Goal: Information Seeking & Learning: Compare options

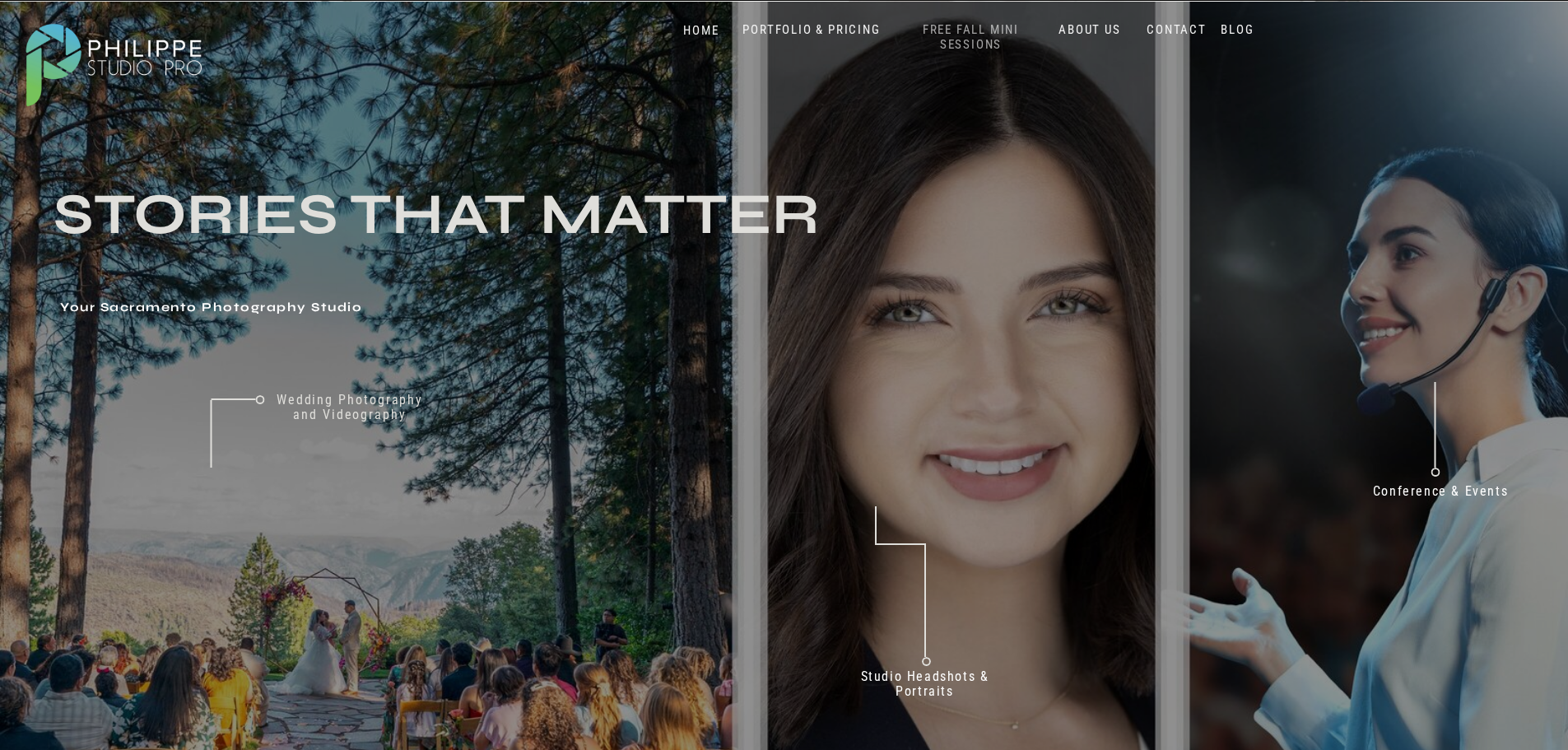
click at [955, 36] on nav "FREE FALL MINI SESSIONS" at bounding box center [970, 37] width 136 height 31
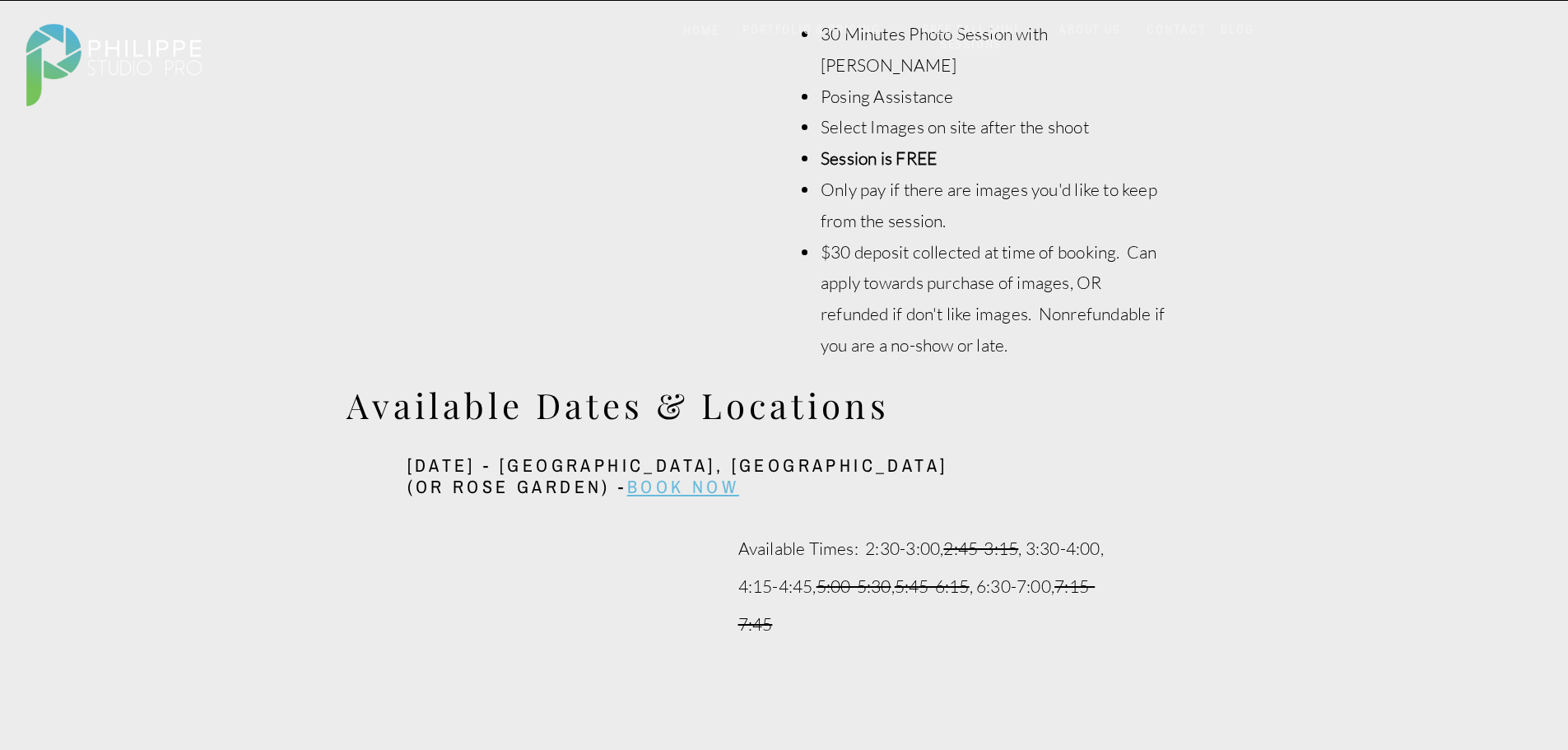
scroll to position [1070, 0]
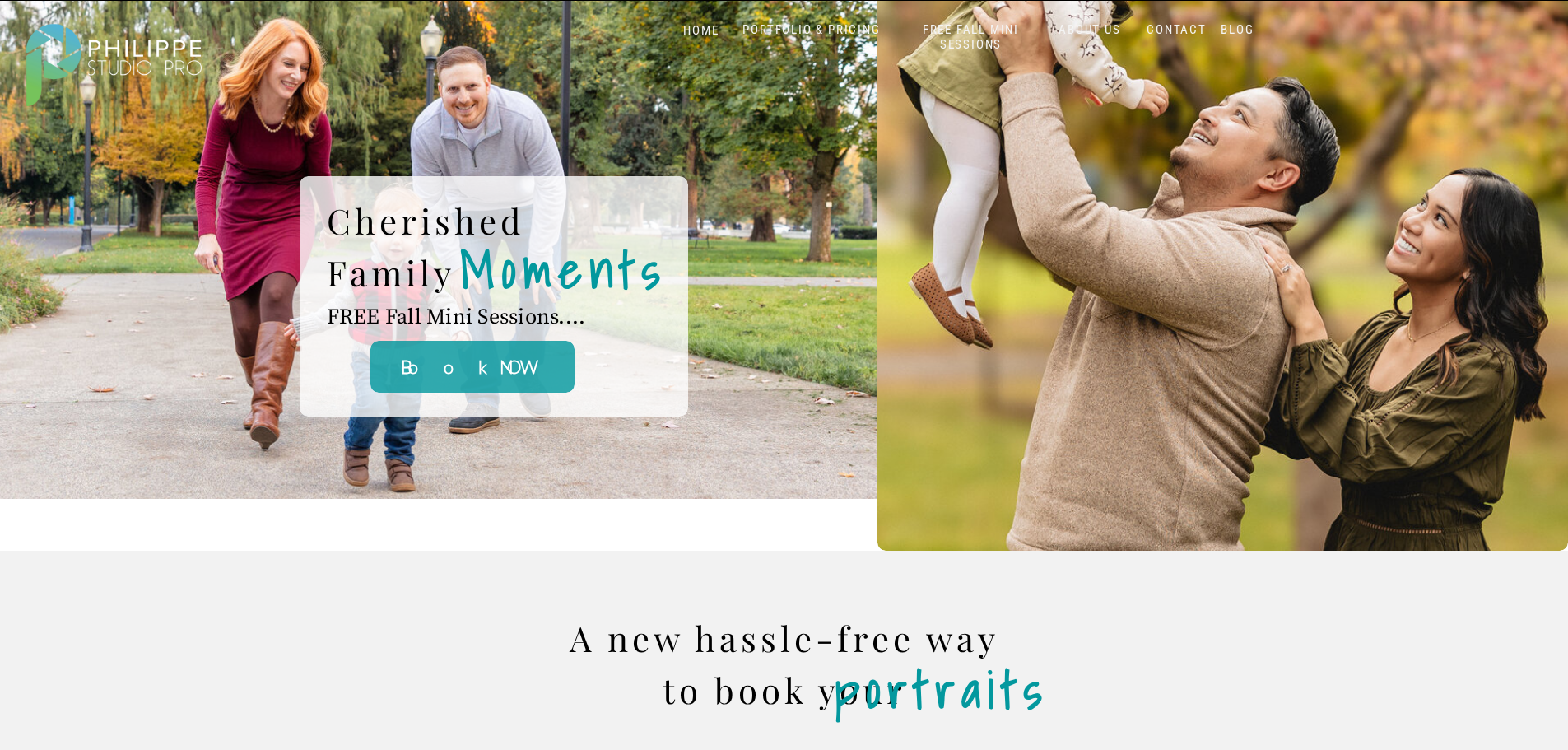
scroll to position [0, 0]
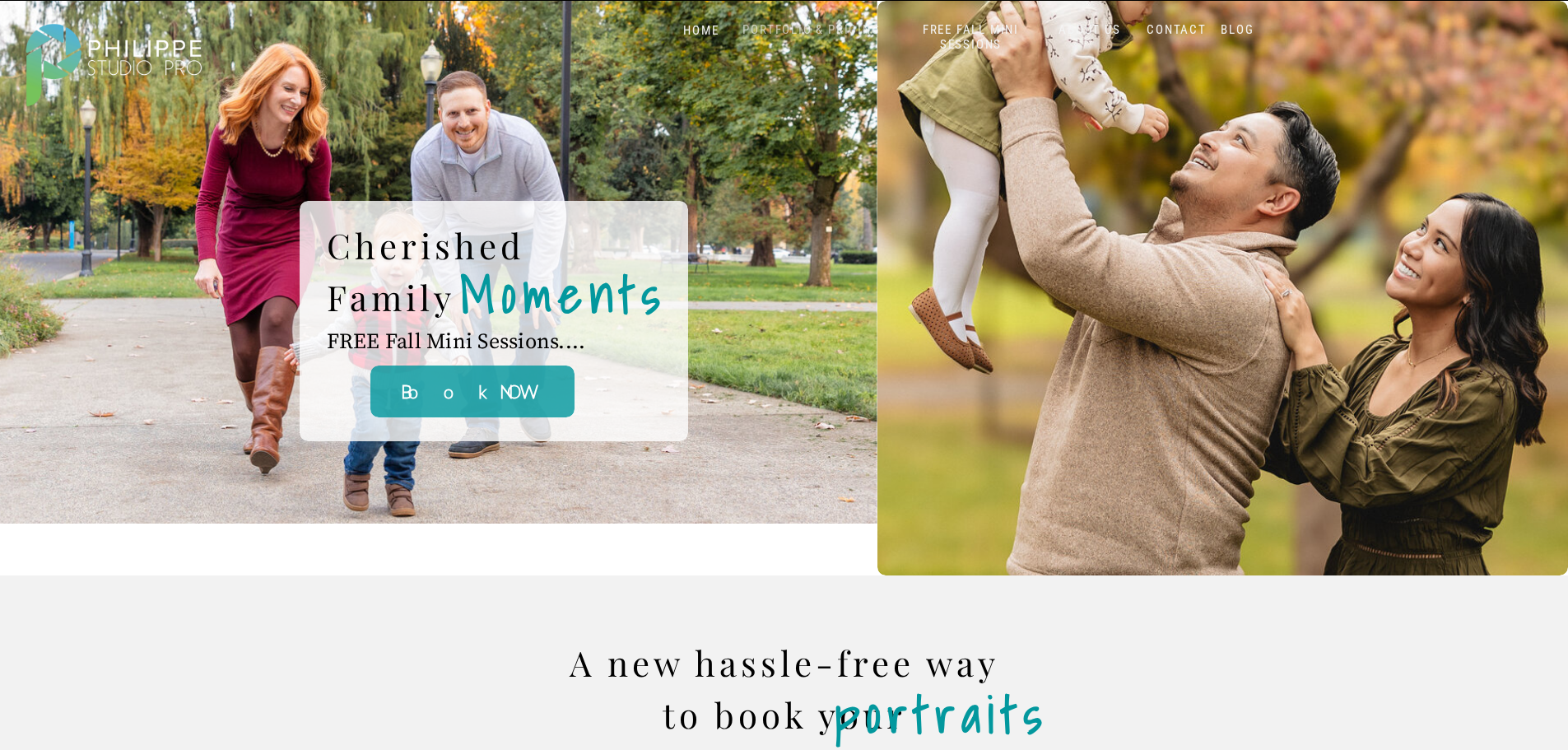
click at [780, 32] on nav "PORTFOLIO & PRICING" at bounding box center [811, 30] width 150 height 16
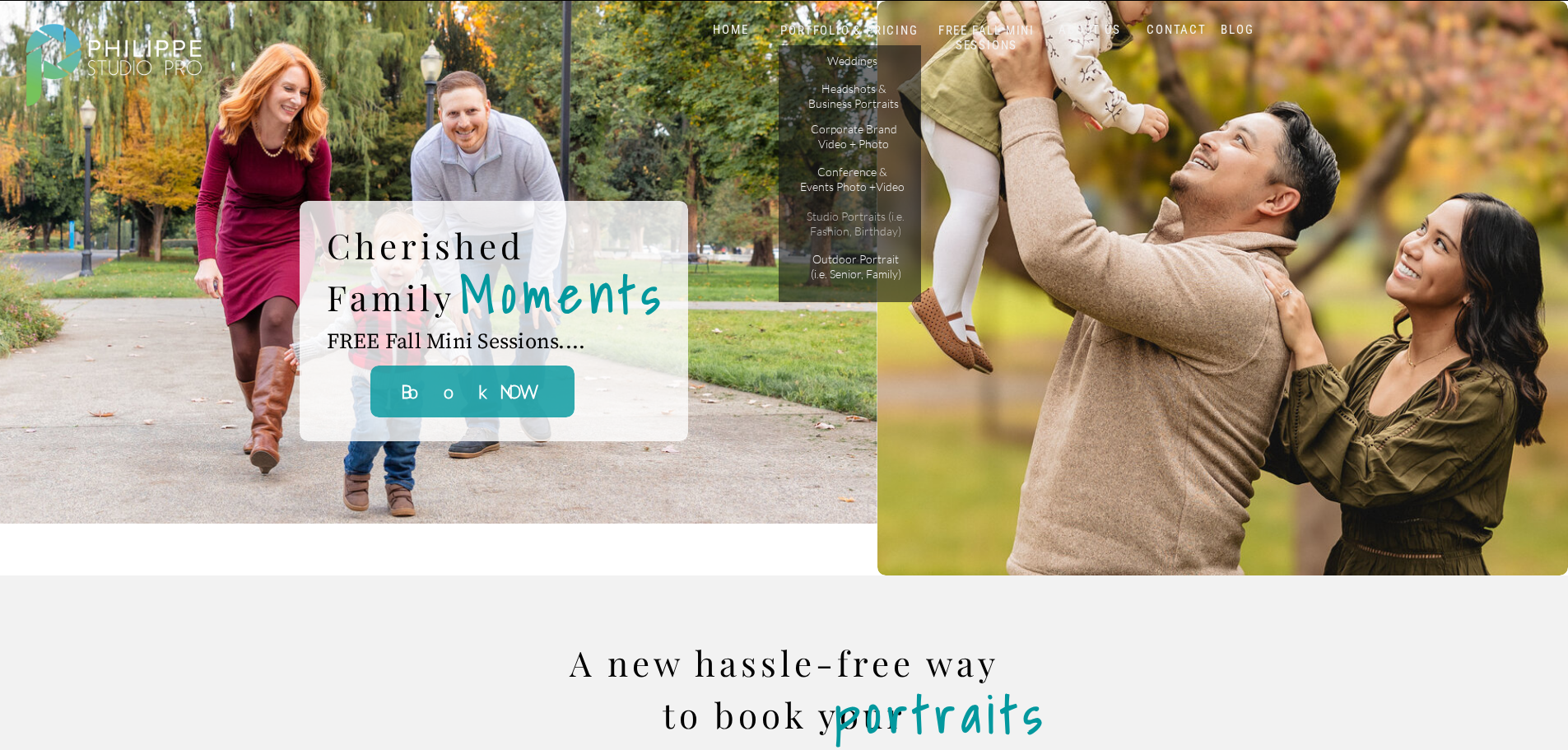
click at [847, 226] on p "Studio Portraits (i.e. Fashion, Birthday)" at bounding box center [855, 223] width 111 height 29
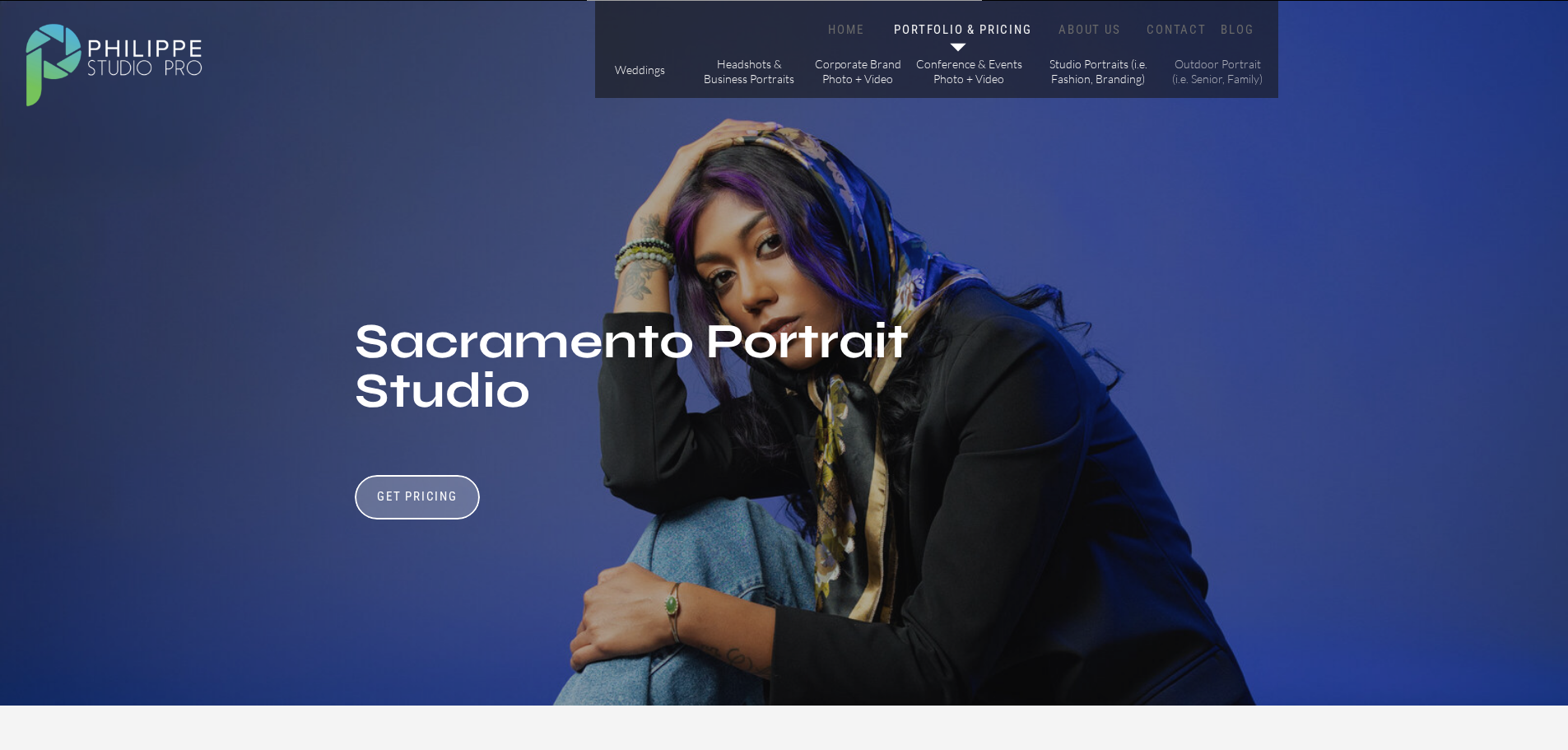
click at [1202, 79] on p "Outdoor Portrait (i.e. Senior, Family)" at bounding box center [1217, 71] width 93 height 29
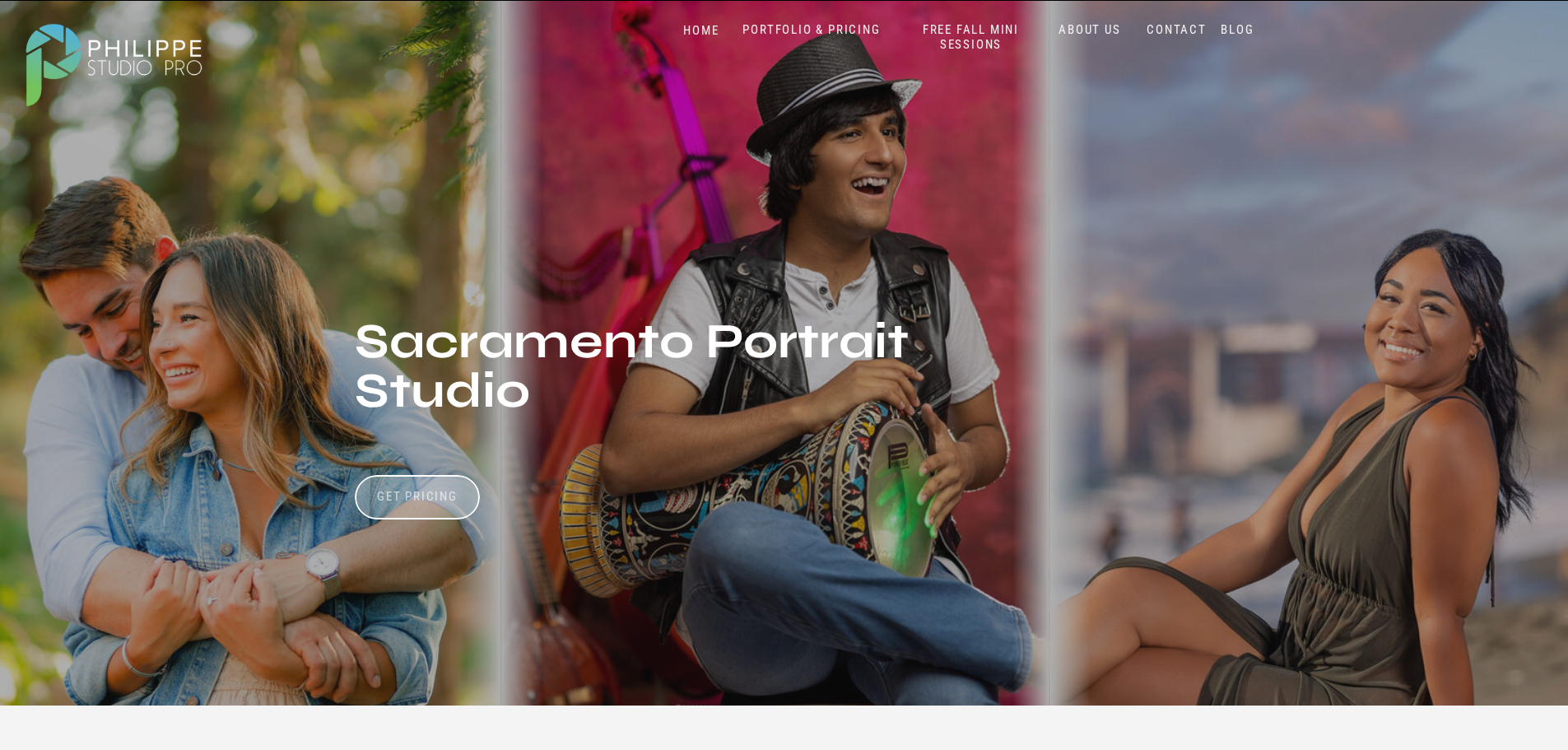
click at [403, 494] on h3 "Get Pricing" at bounding box center [417, 499] width 91 height 19
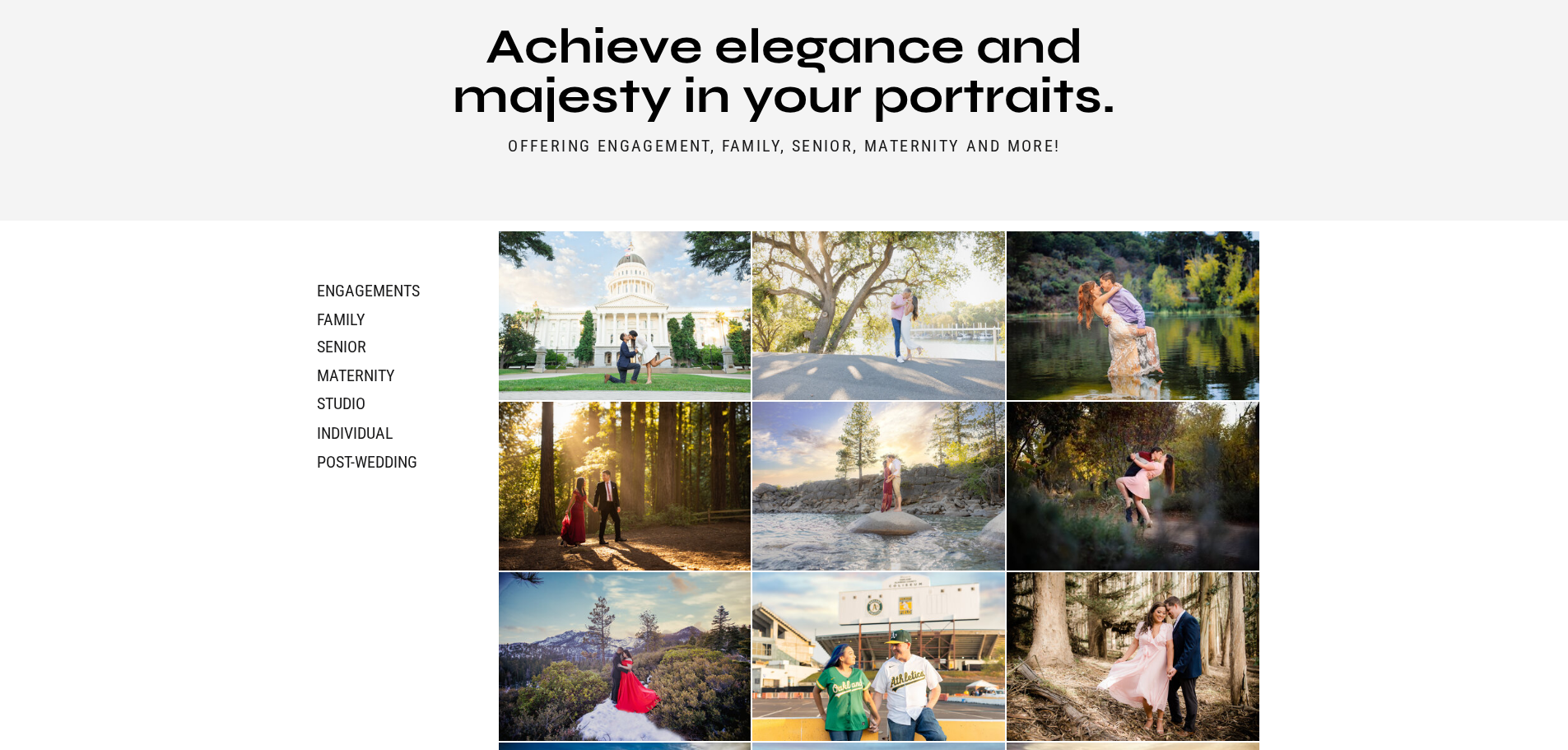
scroll to position [564, 0]
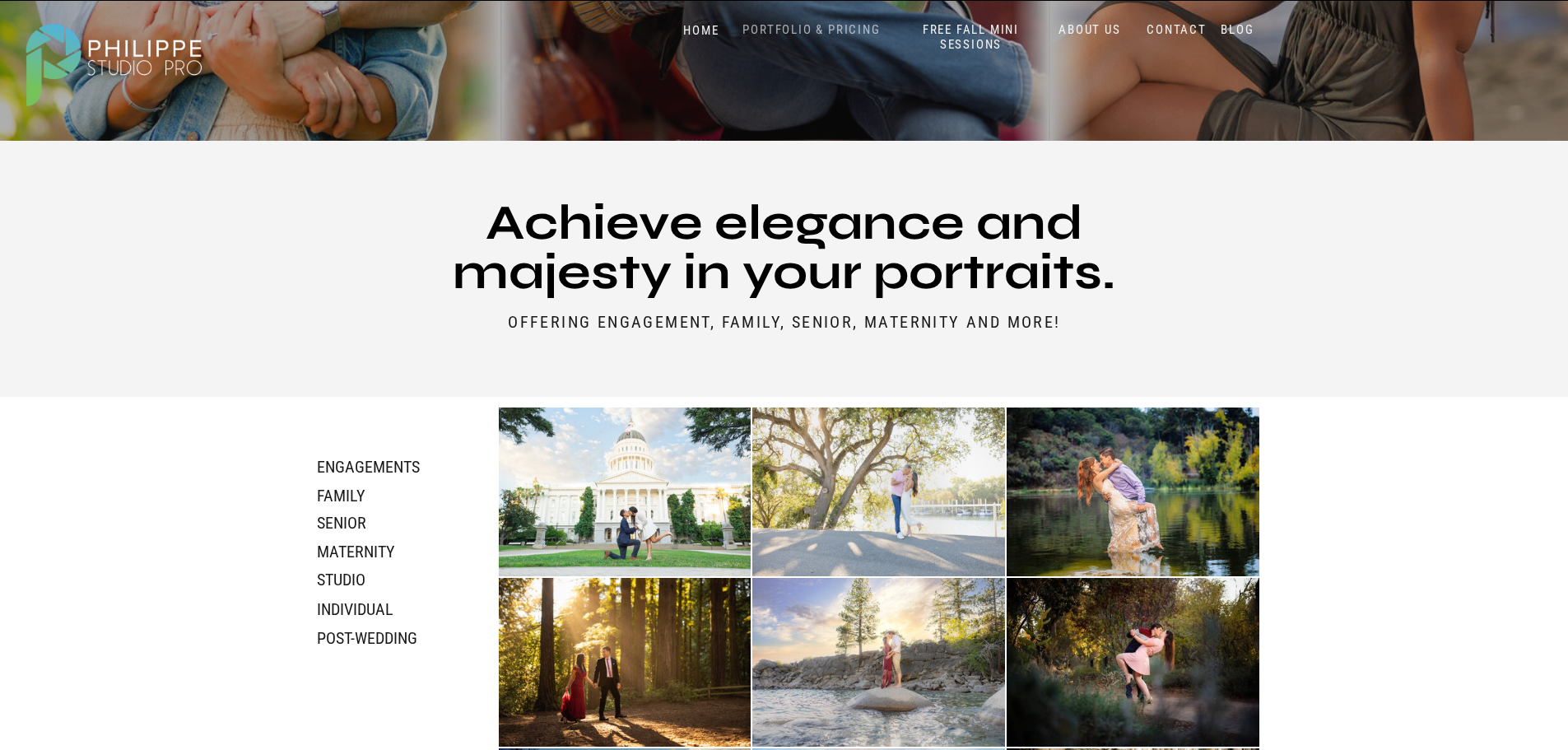
click at [800, 25] on nav "PORTFOLIO & PRICING" at bounding box center [811, 30] width 150 height 16
click at [838, 59] on p "Weddings" at bounding box center [853, 62] width 93 height 18
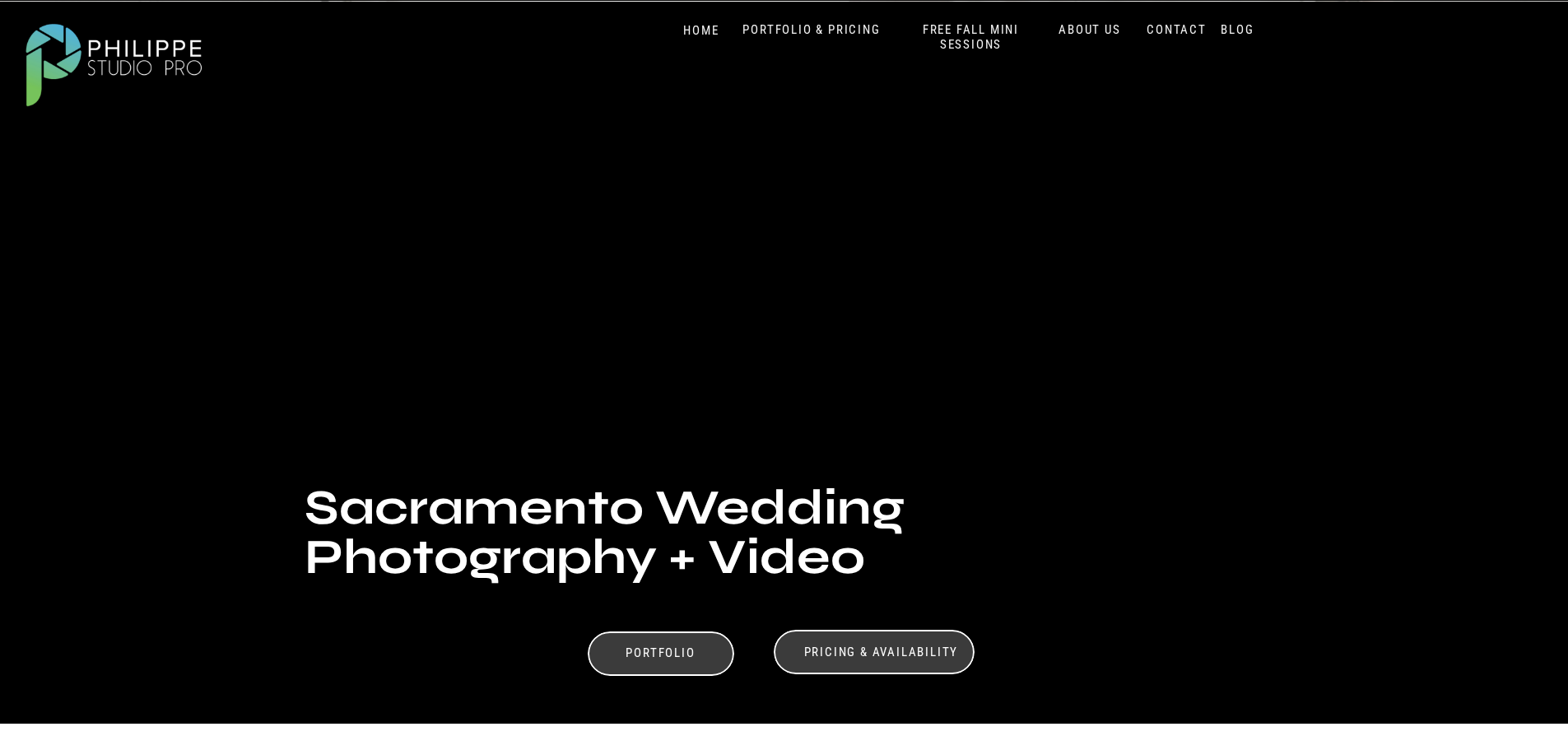
scroll to position [411, 0]
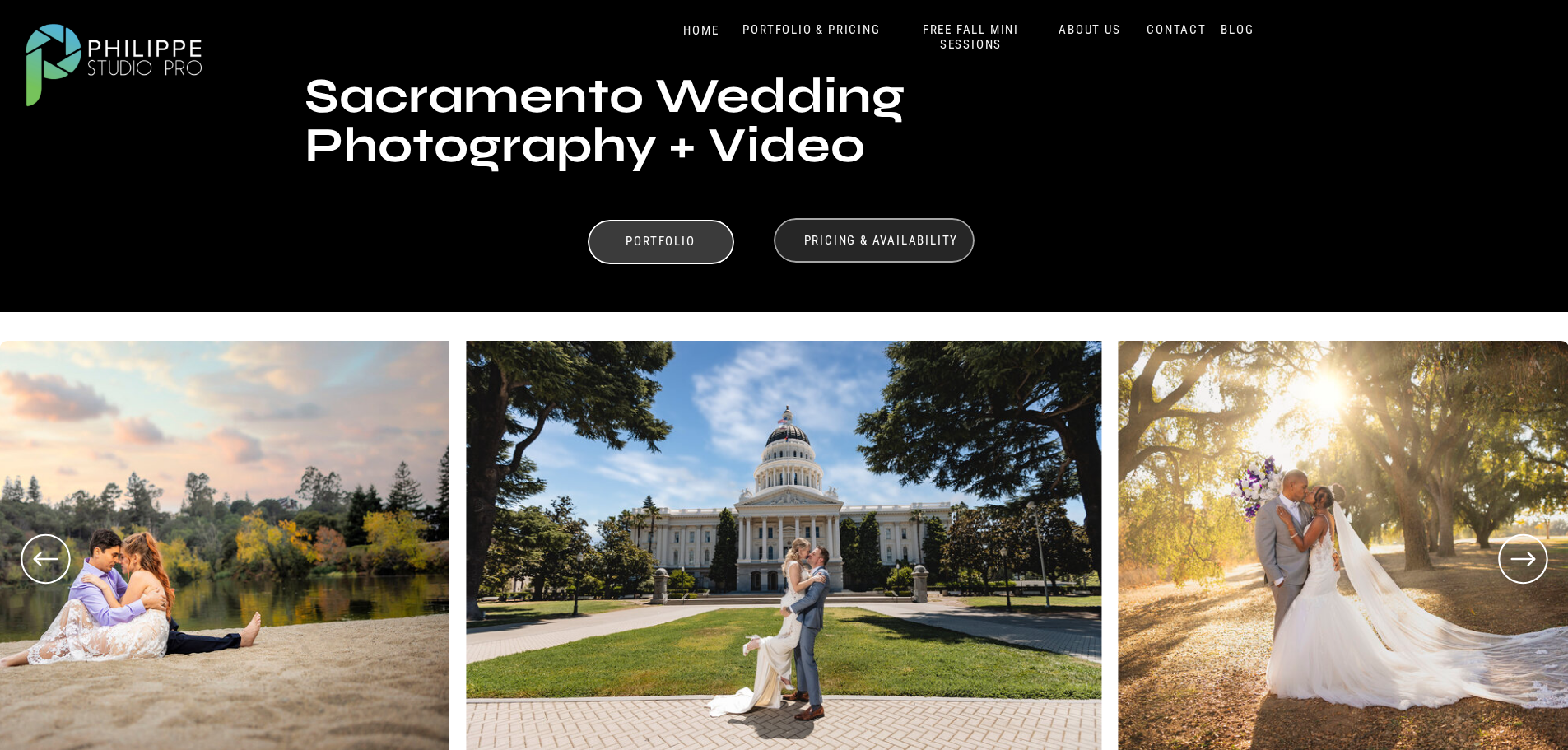
click at [886, 229] on div at bounding box center [874, 240] width 200 height 45
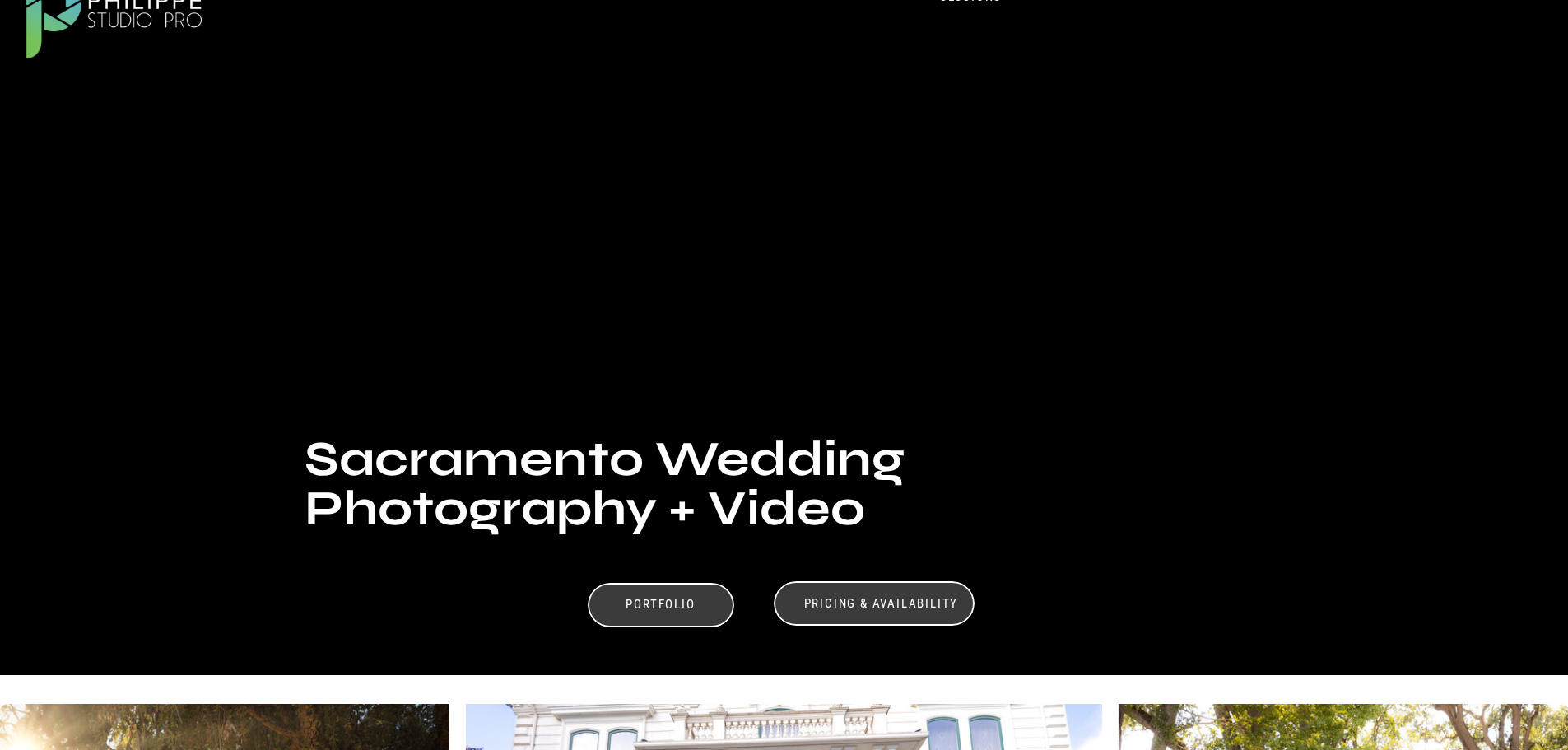
scroll to position [0, 0]
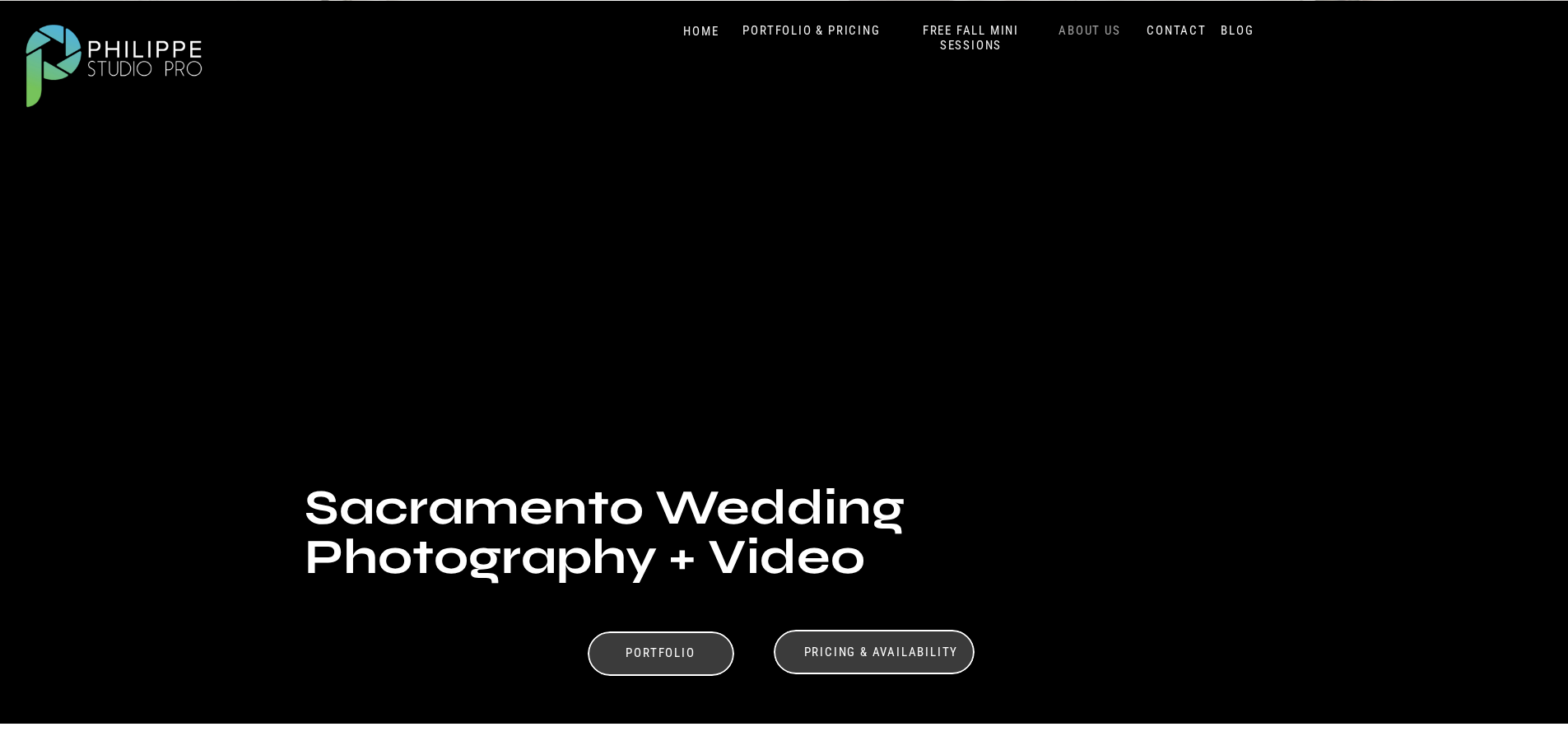
click at [1105, 30] on nav "ABOUT US" at bounding box center [1090, 31] width 70 height 16
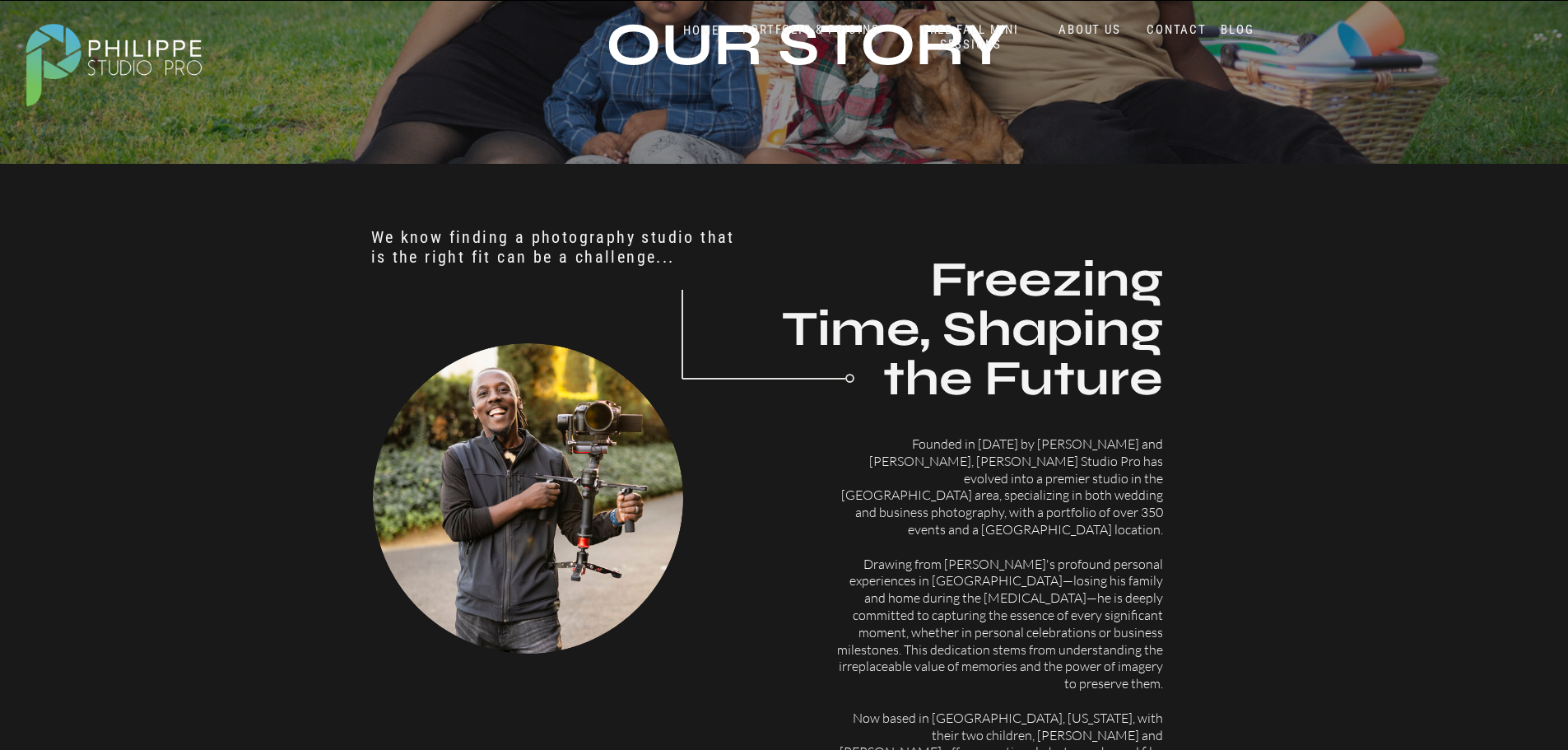
scroll to position [494, 0]
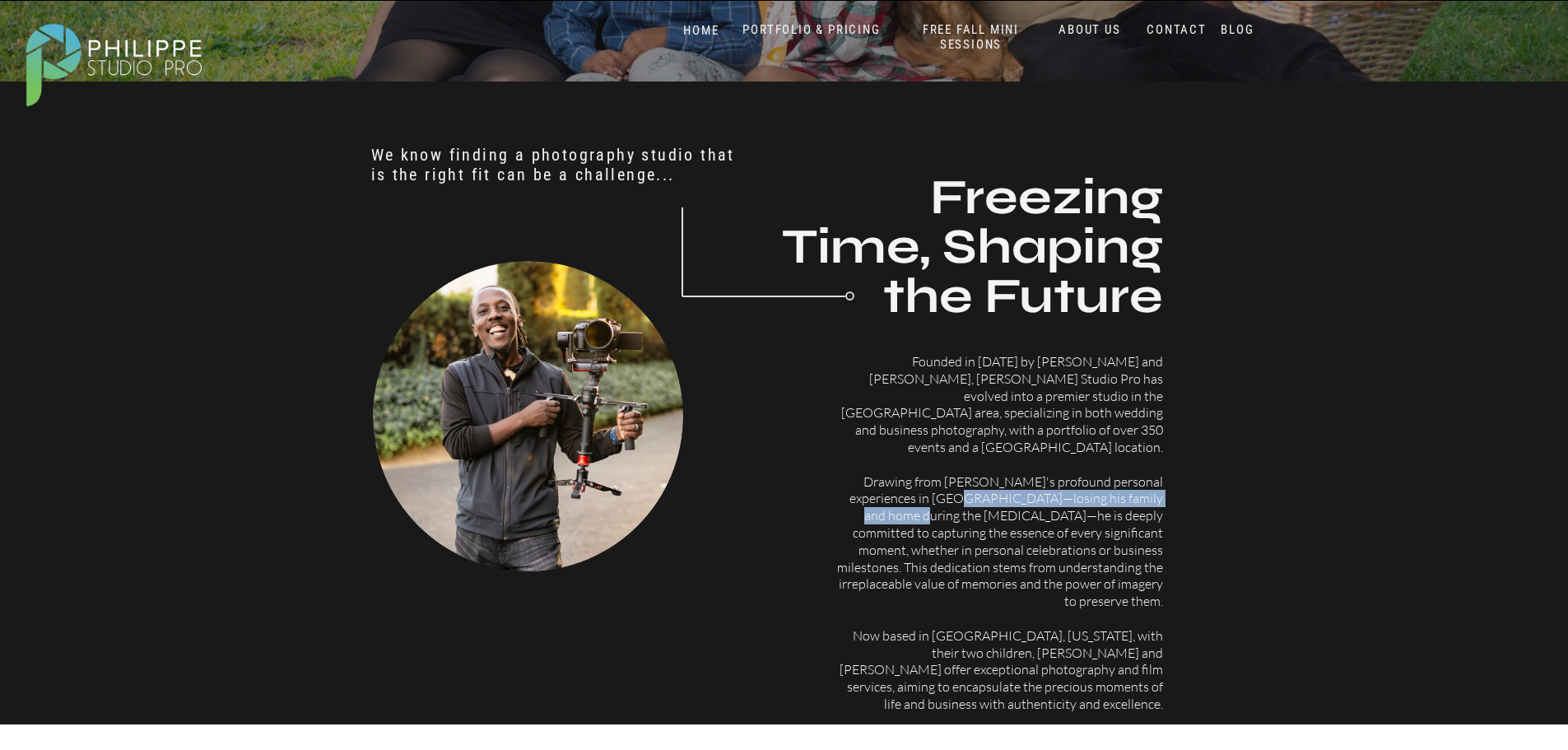
drag, startPoint x: 901, startPoint y: 481, endPoint x: 1137, endPoint y: 489, distance: 236.1
click at [1137, 489] on p "Founded in 2014 by Philippe and Christine, Philippe Studio Pro has evolved into…" at bounding box center [998, 507] width 329 height 308
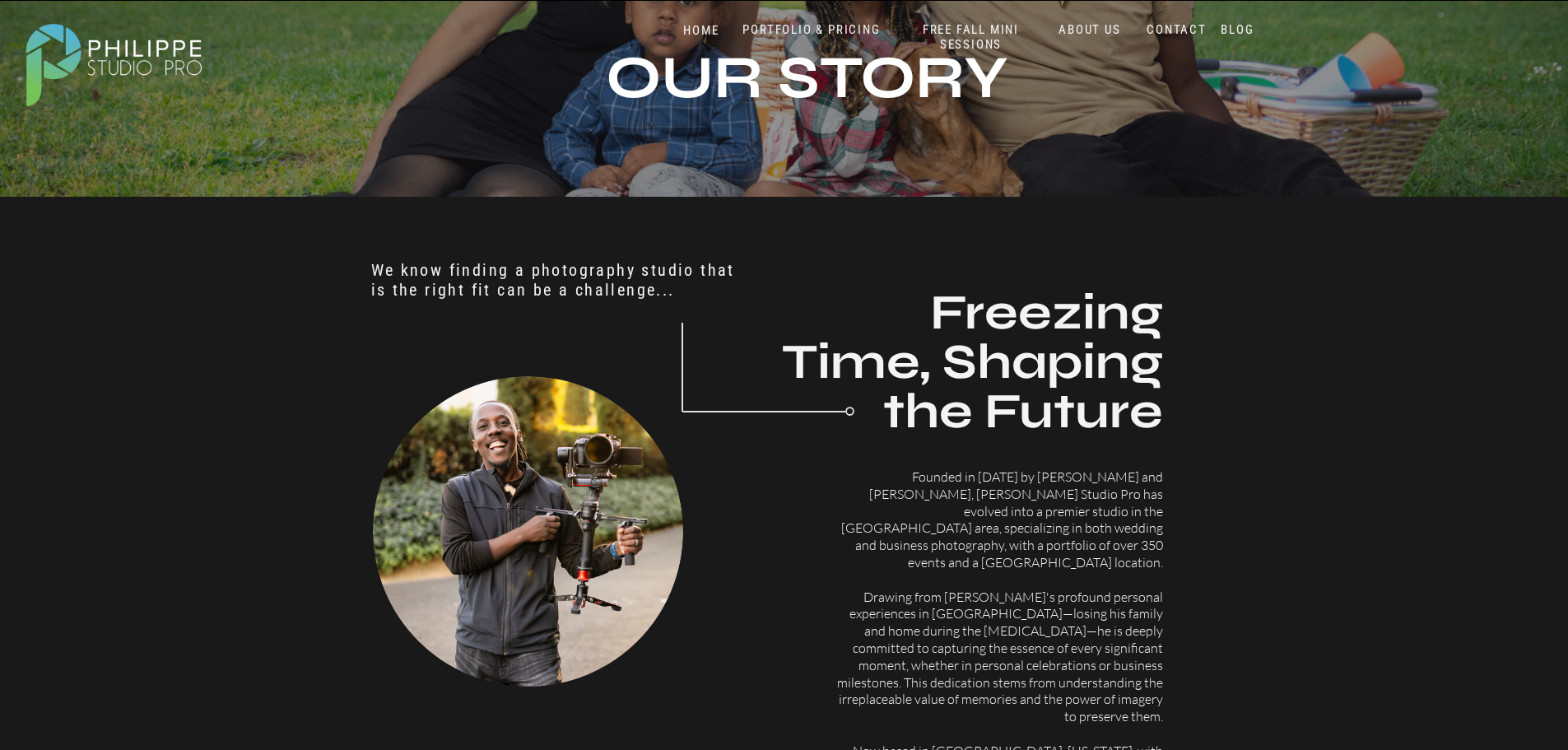
scroll to position [0, 0]
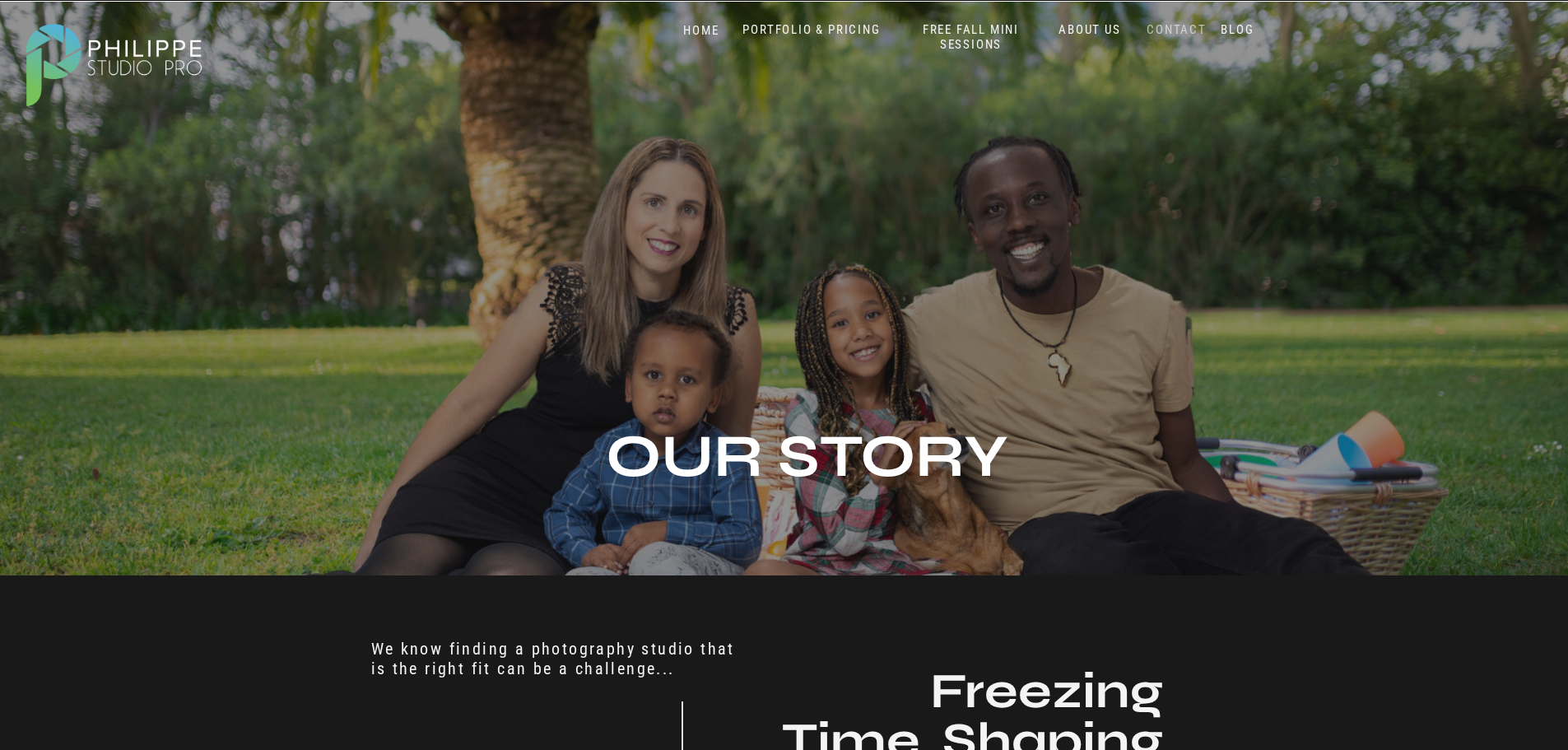
click at [1181, 29] on nav "CONTACT" at bounding box center [1176, 30] width 68 height 16
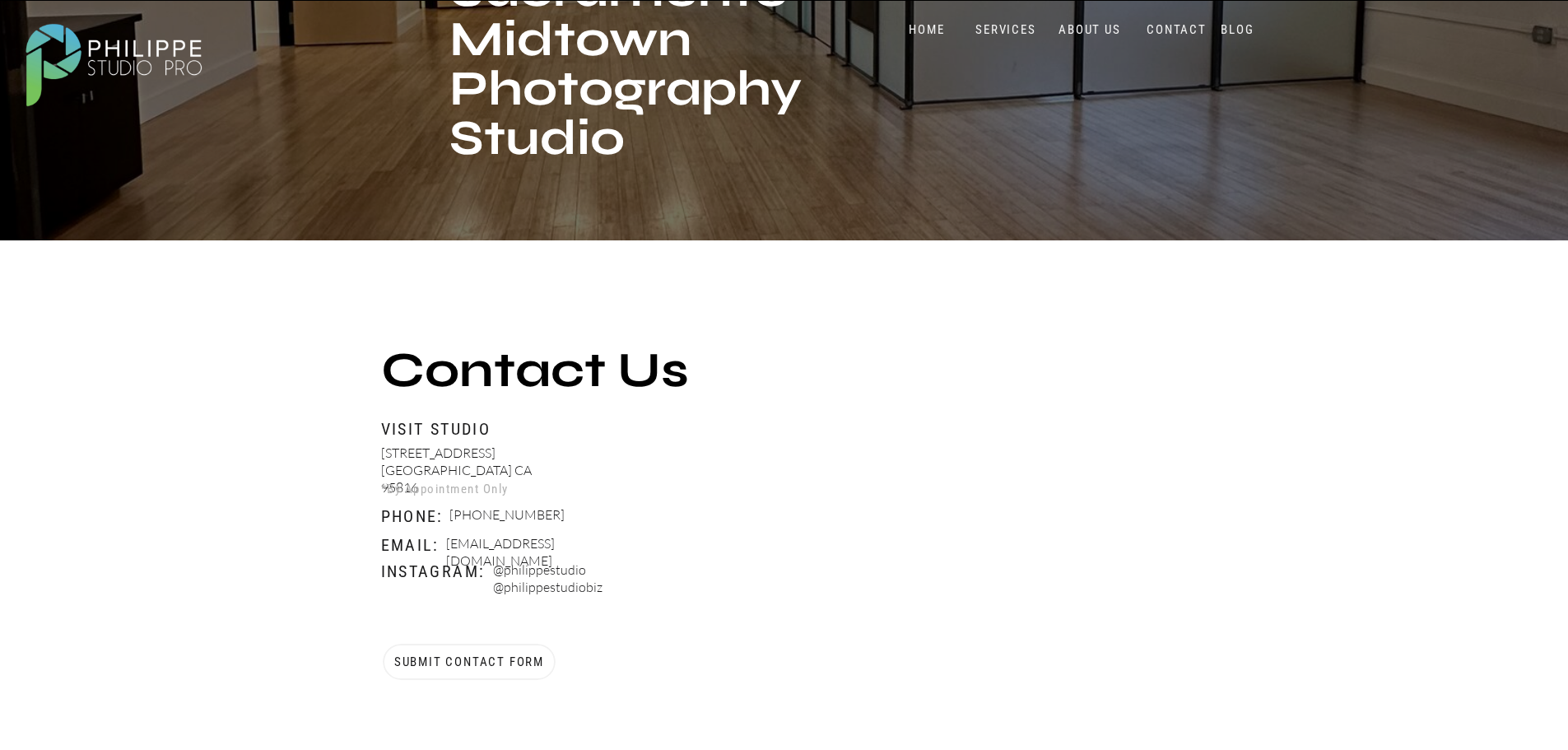
scroll to position [494, 0]
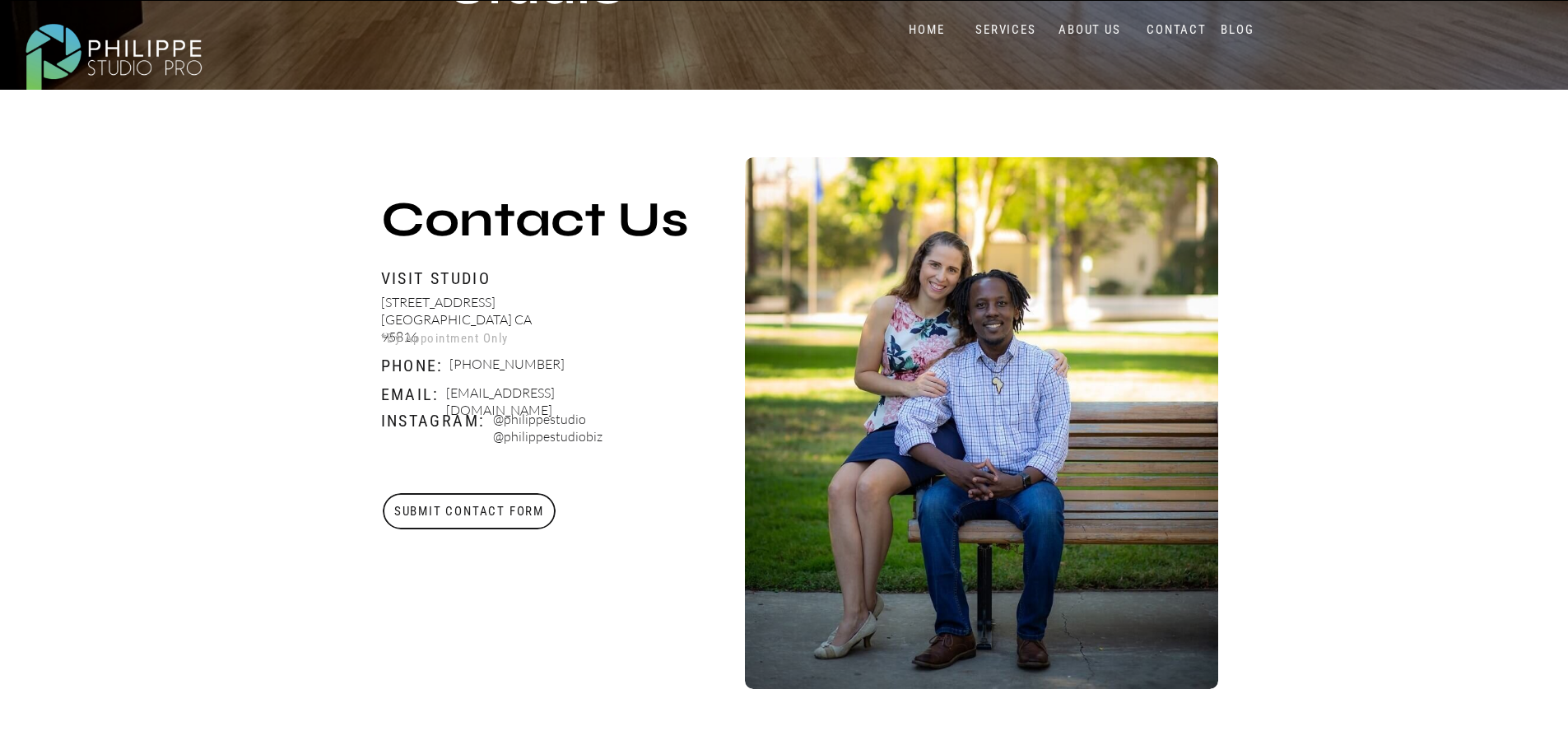
drag, startPoint x: 447, startPoint y: 360, endPoint x: 558, endPoint y: 361, distance: 111.0
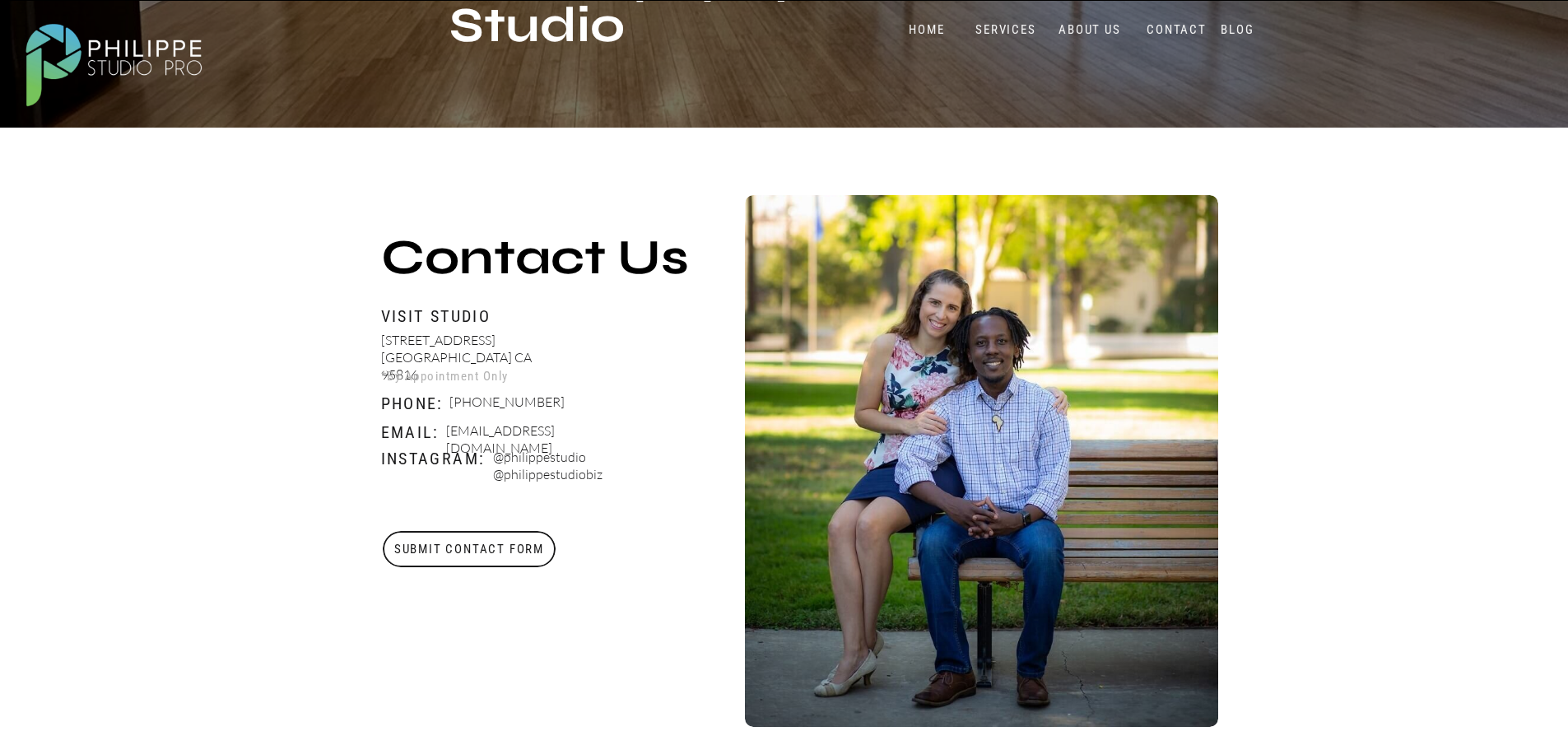
scroll to position [411, 0]
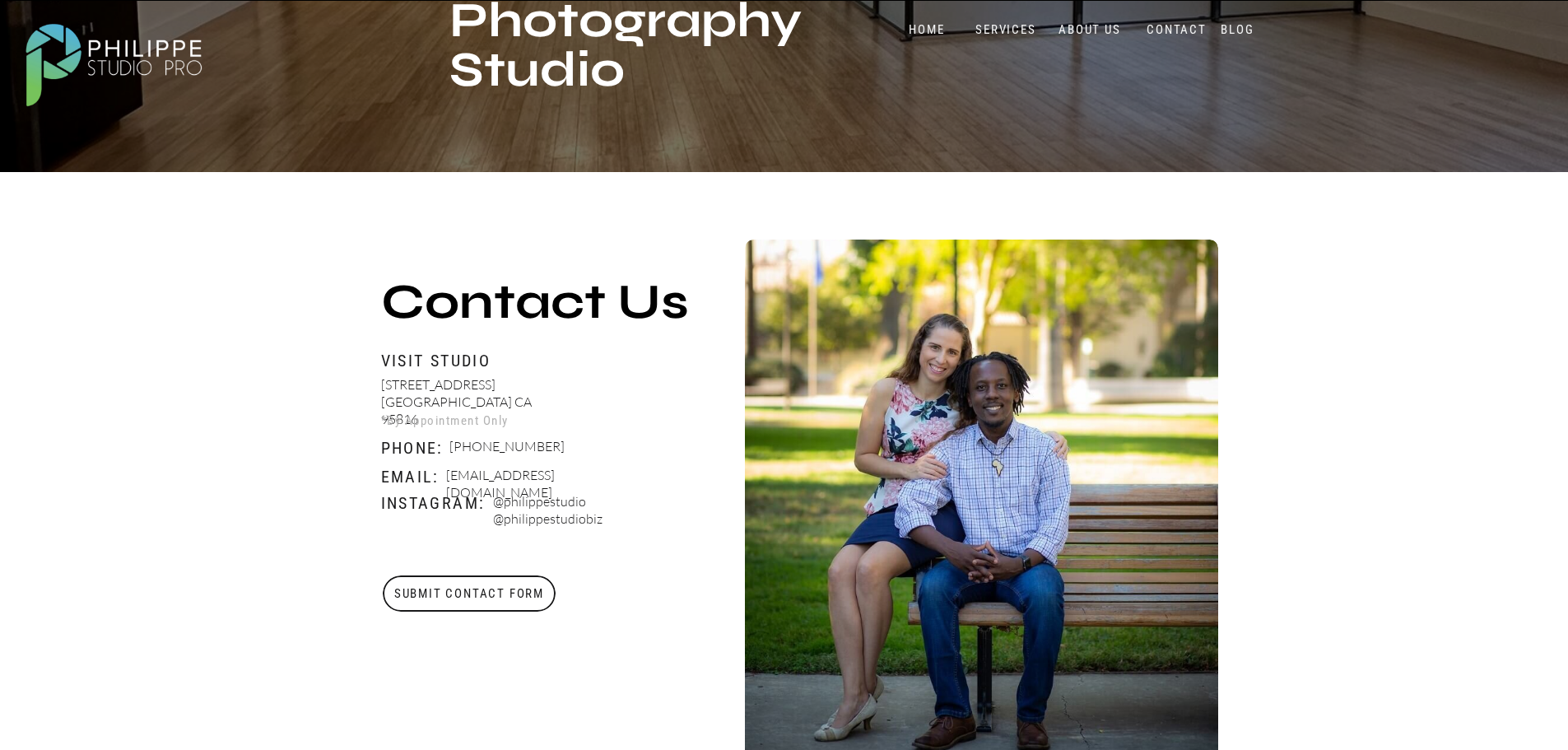
click at [531, 520] on p "@philippestudio @philippestudiobiz" at bounding box center [590, 512] width 193 height 38
copy p "@philippestudiobiz"
drag, startPoint x: 580, startPoint y: 500, endPoint x: 503, endPoint y: 499, distance: 77.0
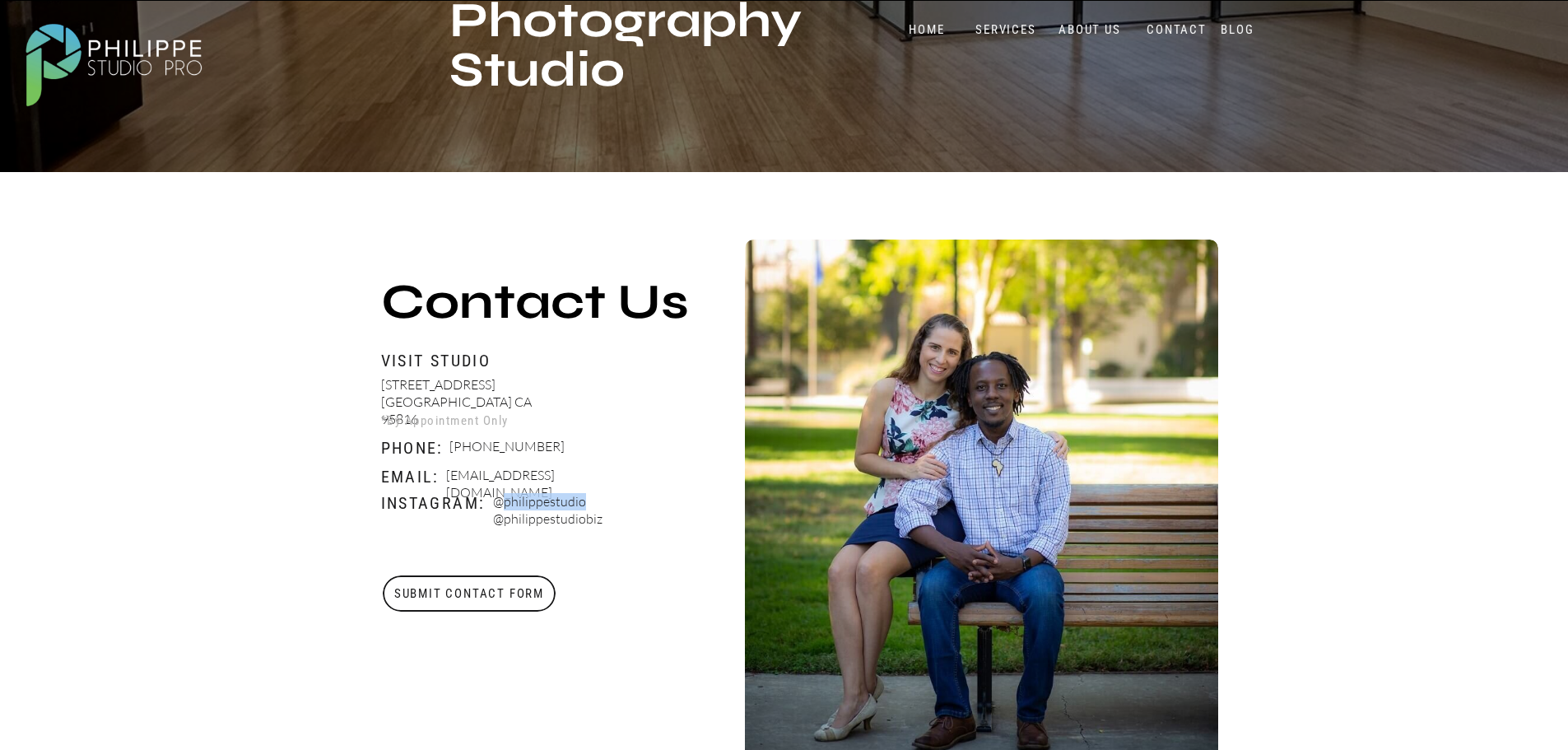
click at [503, 499] on p "@philippestudio @philippestudiobiz" at bounding box center [590, 512] width 193 height 38
copy p "philippestudio"
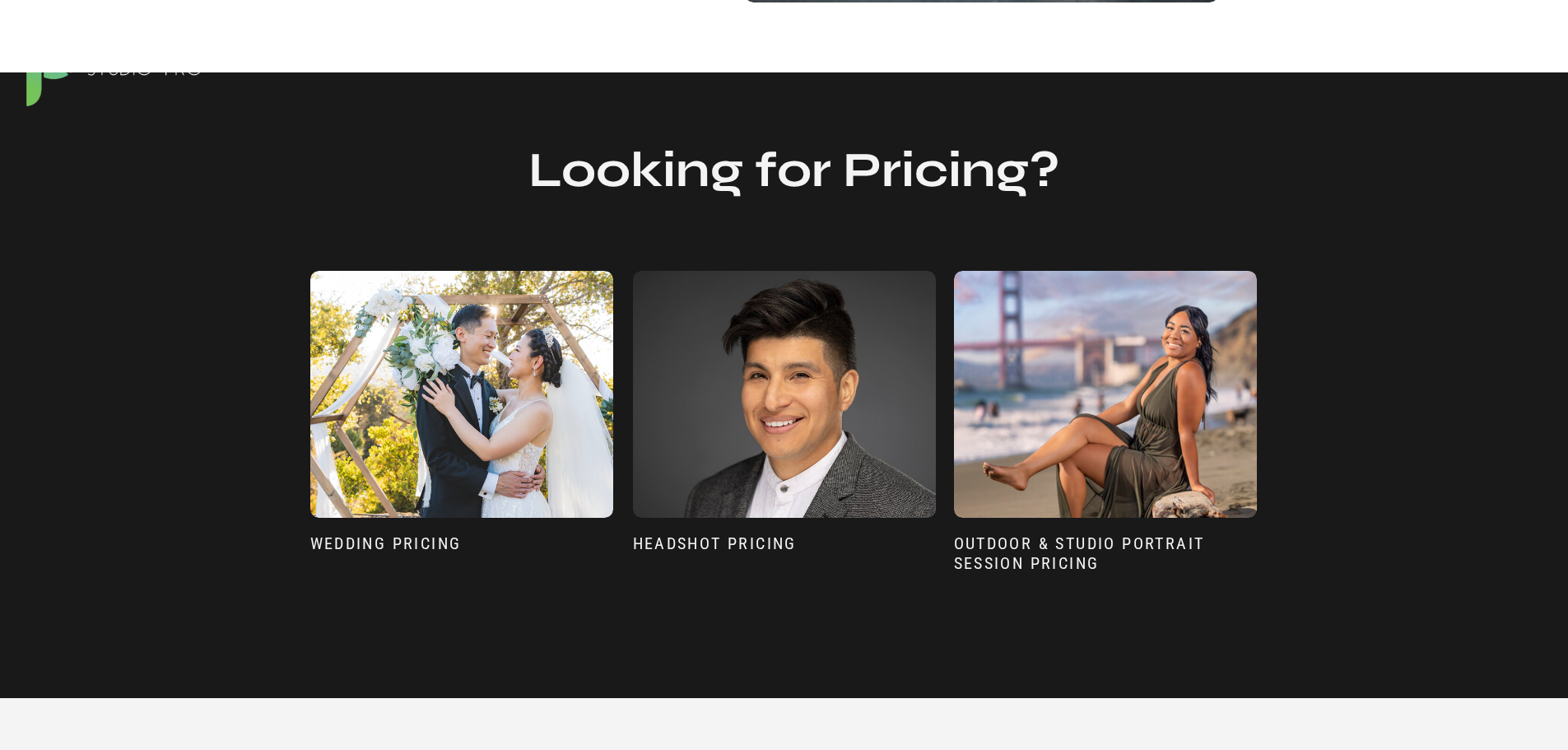
scroll to position [1234, 0]
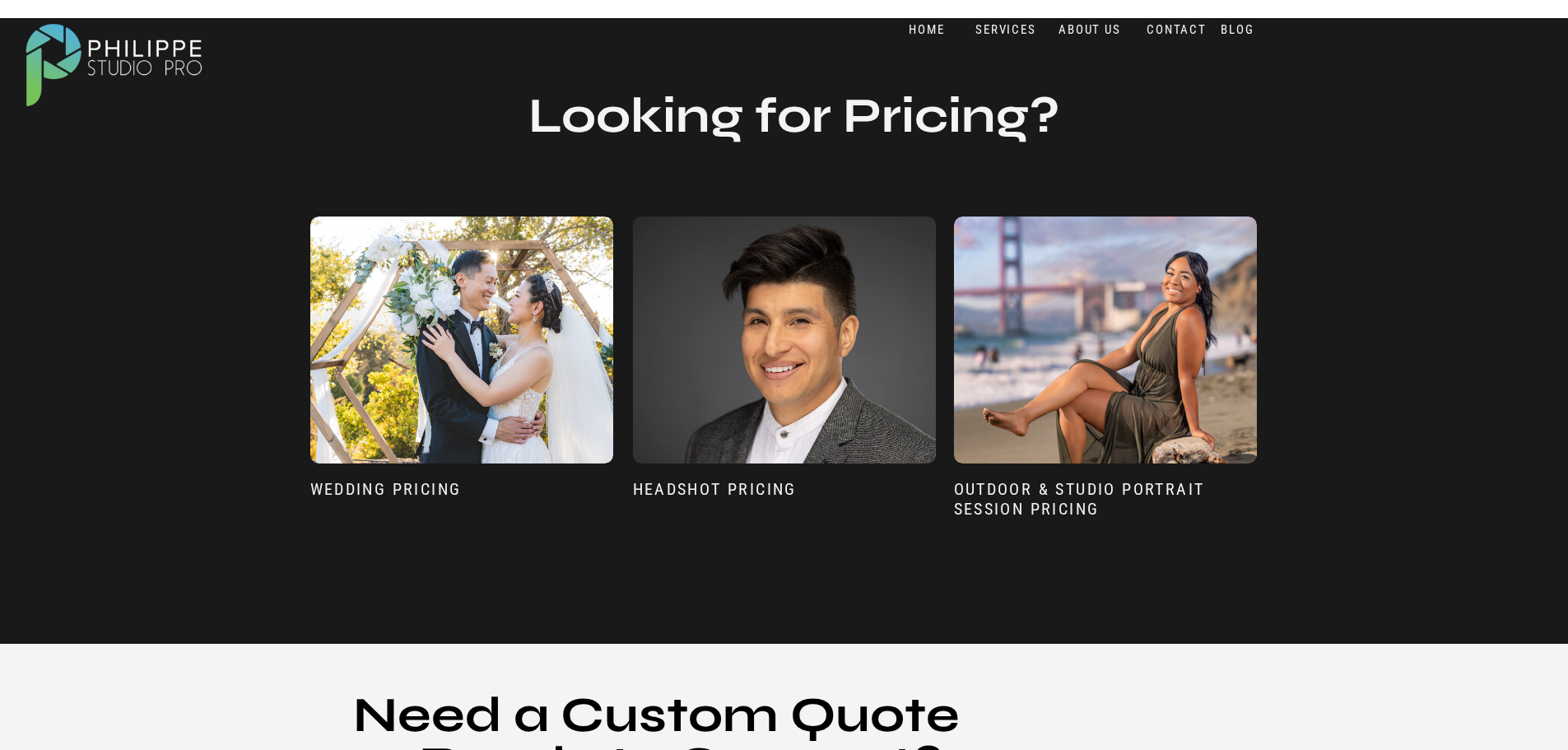
click at [1048, 406] on div at bounding box center [1105, 339] width 303 height 247
click at [1034, 492] on h3 "Outdoor & Studio Portrait Session Pricing" at bounding box center [1106, 505] width 304 height 51
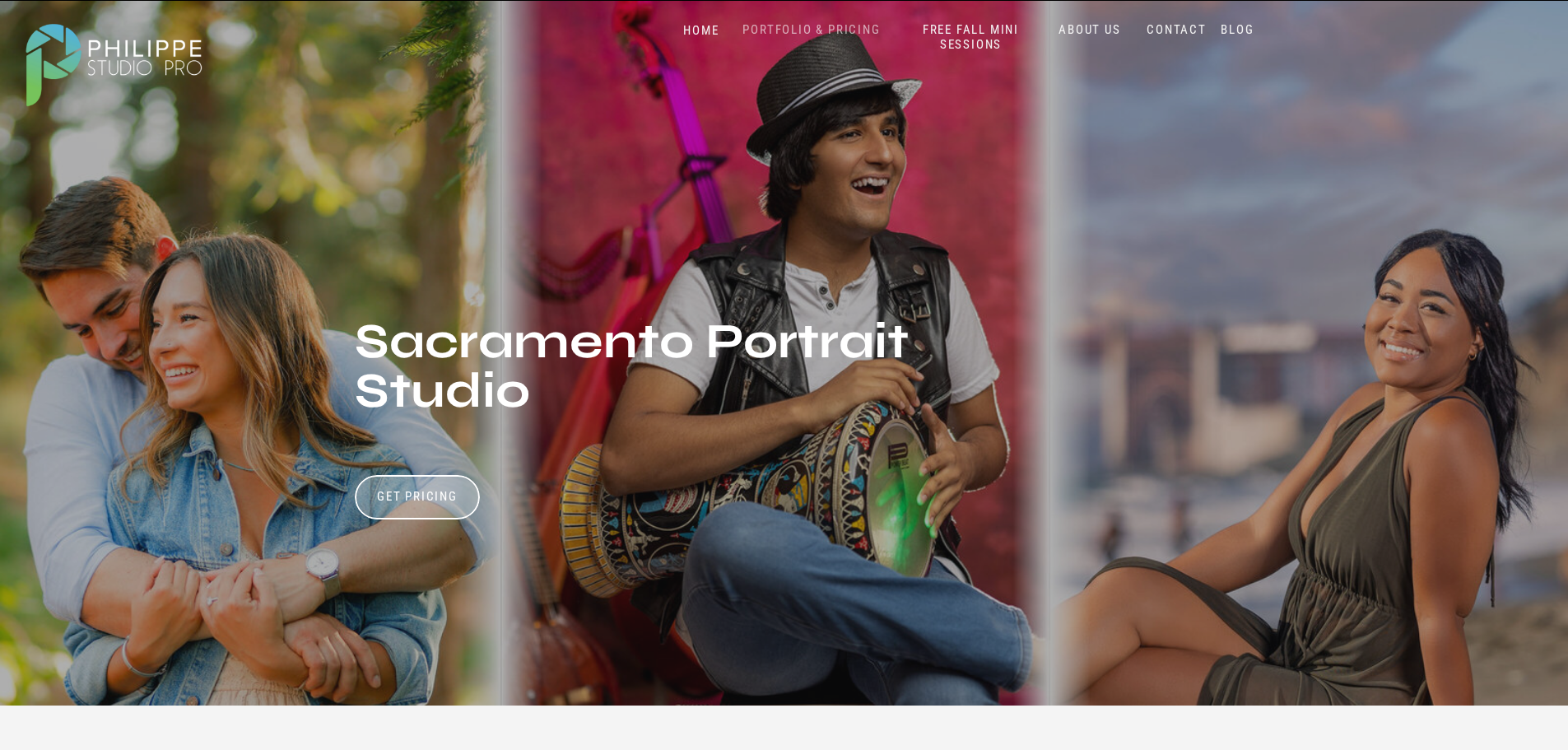
click at [810, 28] on nav "PORTFOLIO & PRICING" at bounding box center [811, 30] width 150 height 16
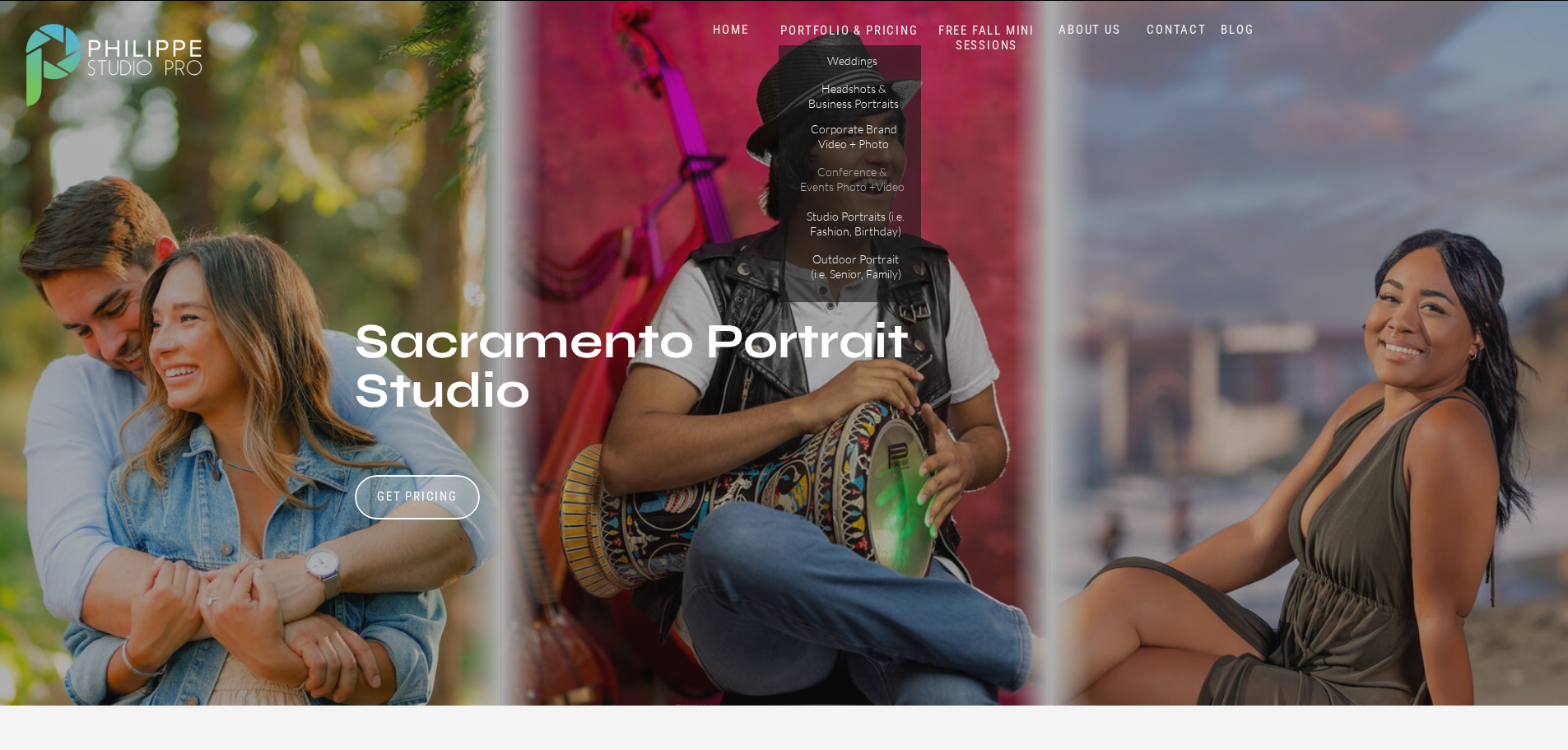
click at [861, 176] on p "Conference & Events Photo +Video" at bounding box center [853, 178] width 105 height 29
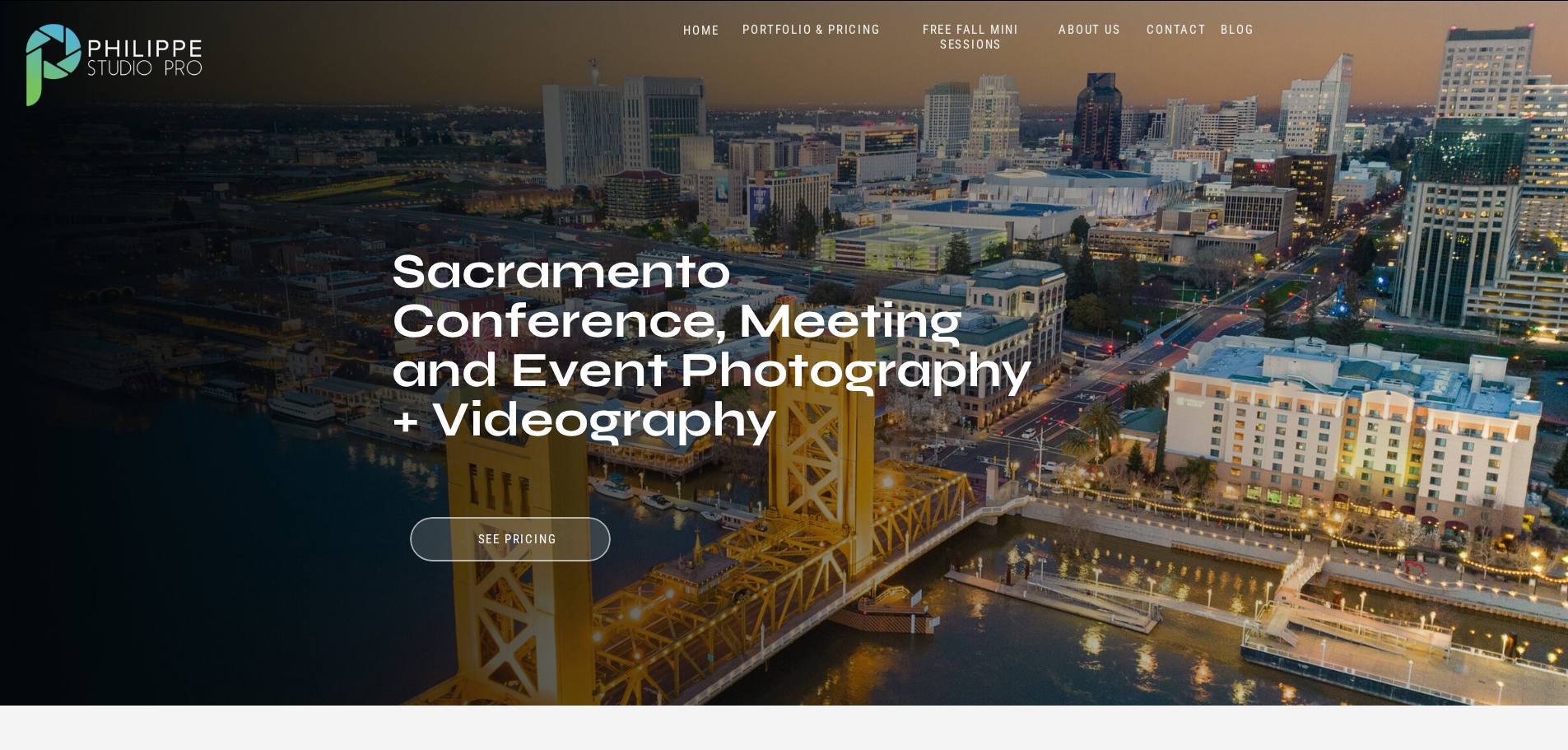
click at [552, 528] on div at bounding box center [510, 539] width 200 height 45
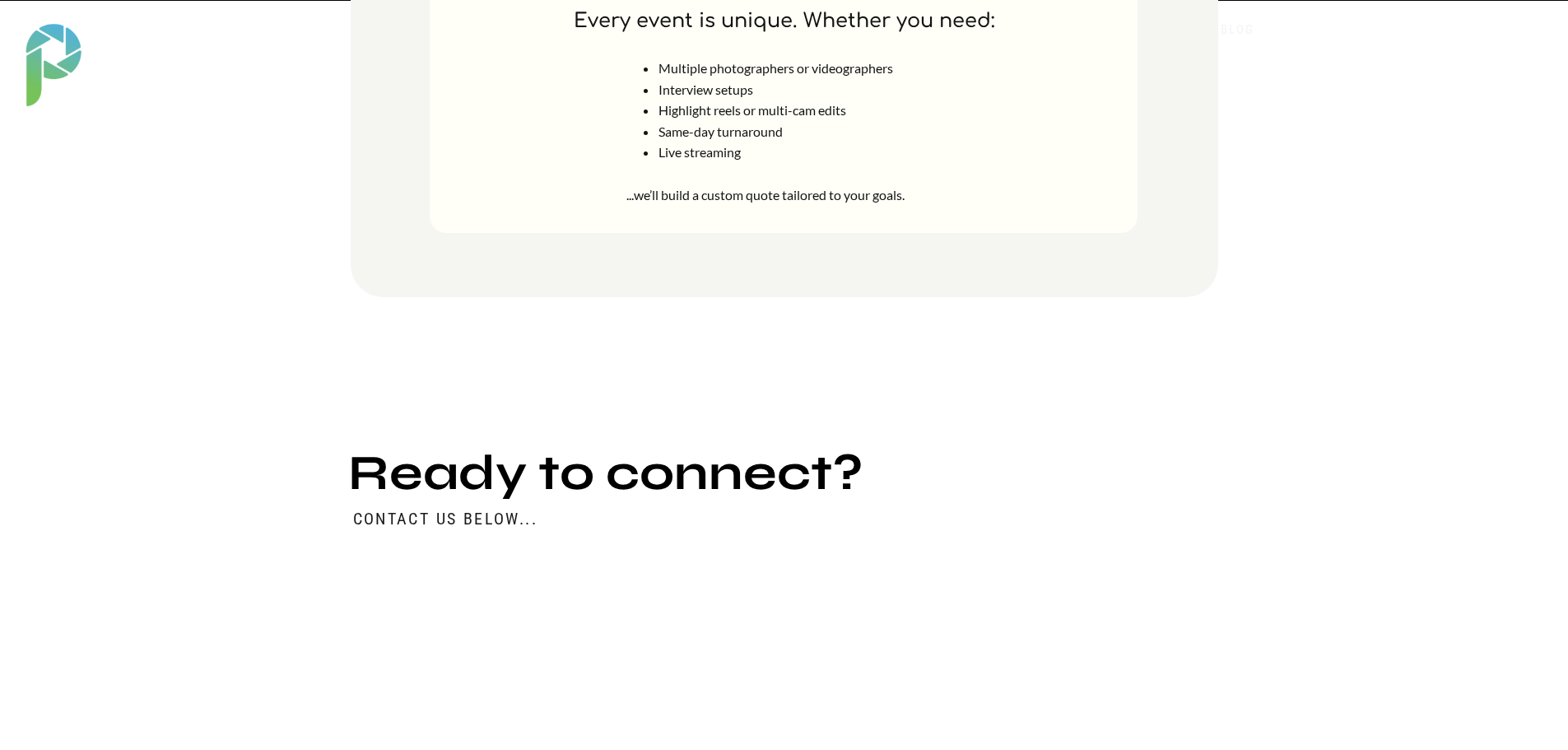
scroll to position [6450, 0]
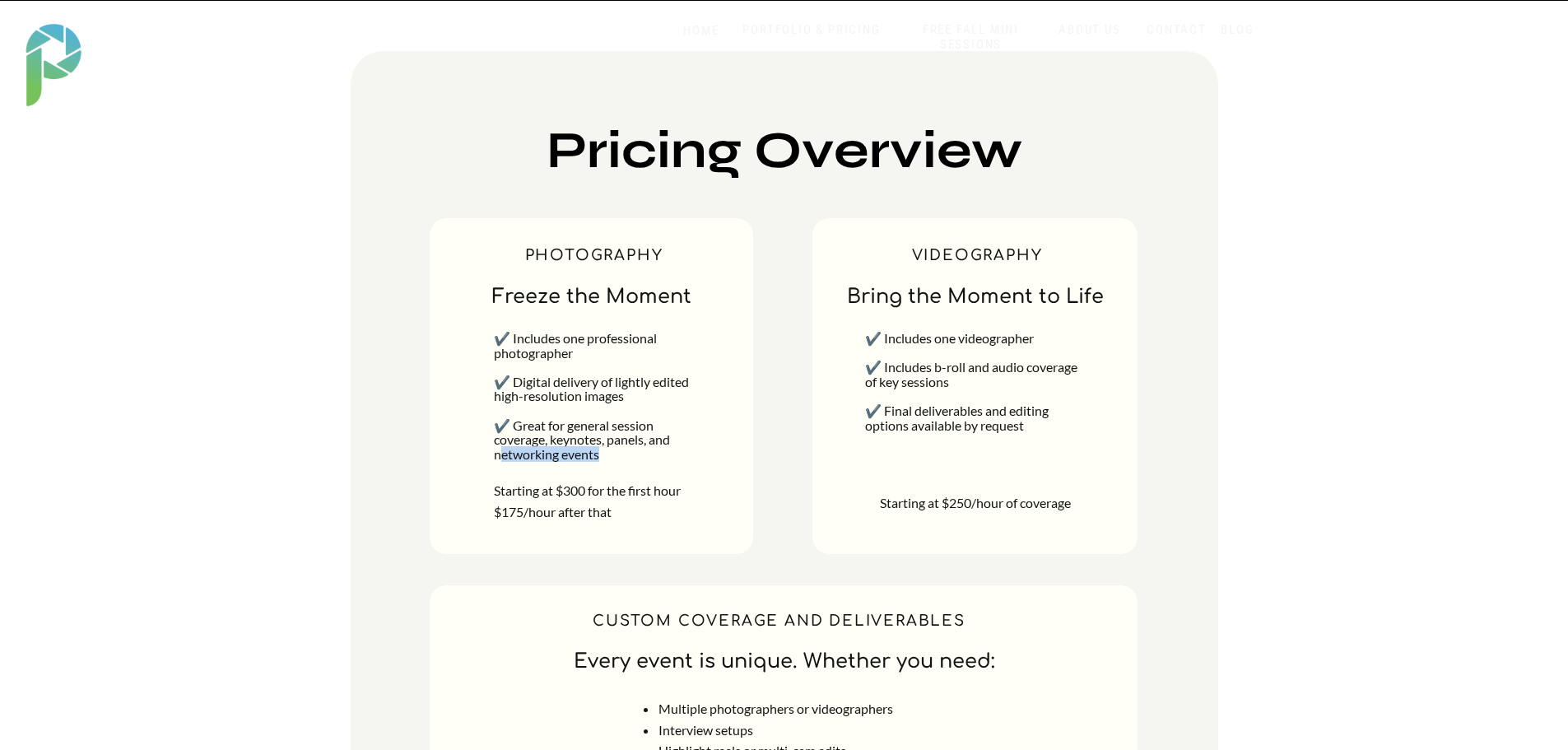
drag, startPoint x: 497, startPoint y: 486, endPoint x: 655, endPoint y: 473, distance: 158.5
click at [655, 473] on div "✔️ Includes one professional photographer ✔️ Digital delivery of lightly edited…" at bounding box center [596, 411] width 205 height 162
click at [647, 490] on div "✔️ Includes one professional photographer ✔️ Digital delivery of lightly edited…" at bounding box center [596, 411] width 205 height 162
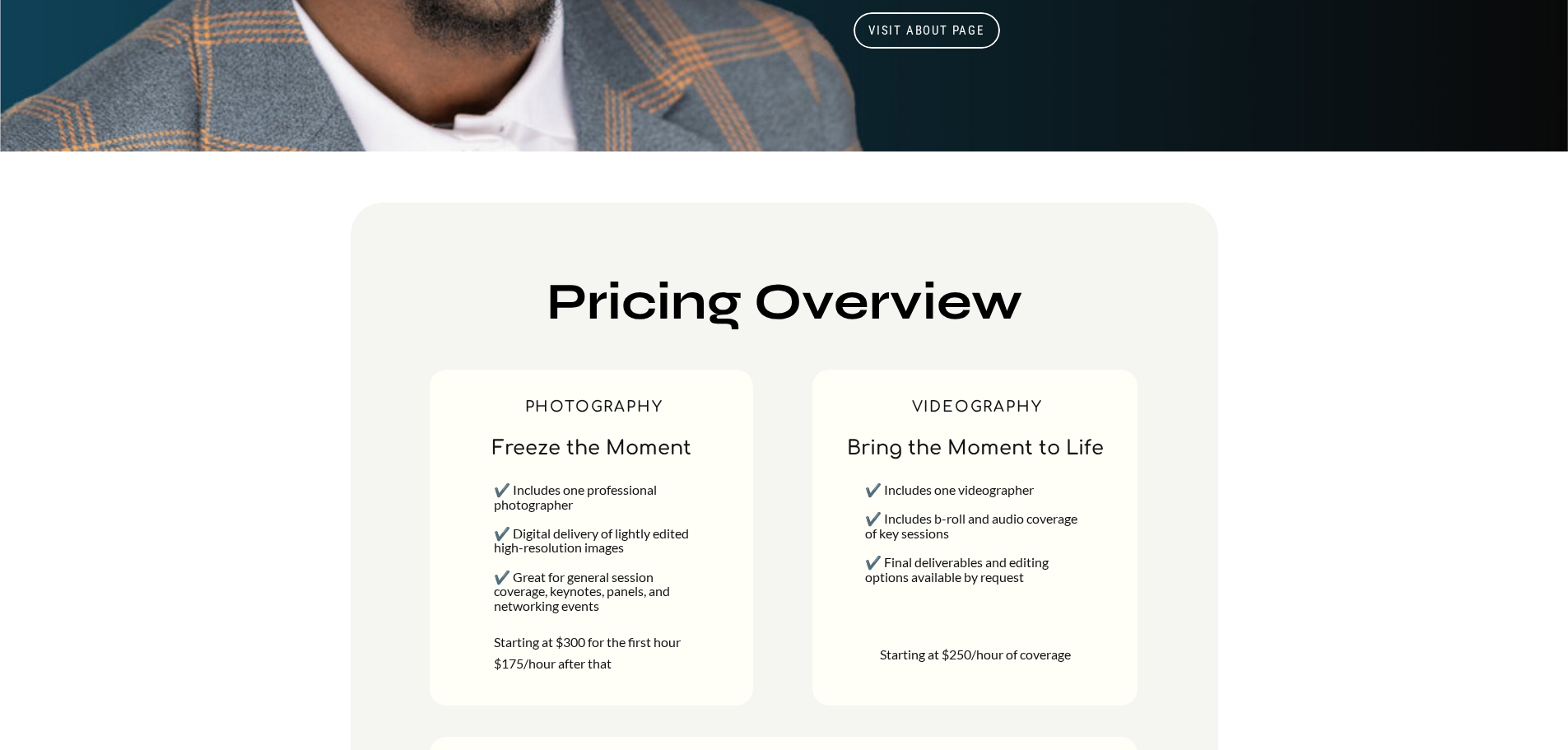
scroll to position [6602, 0]
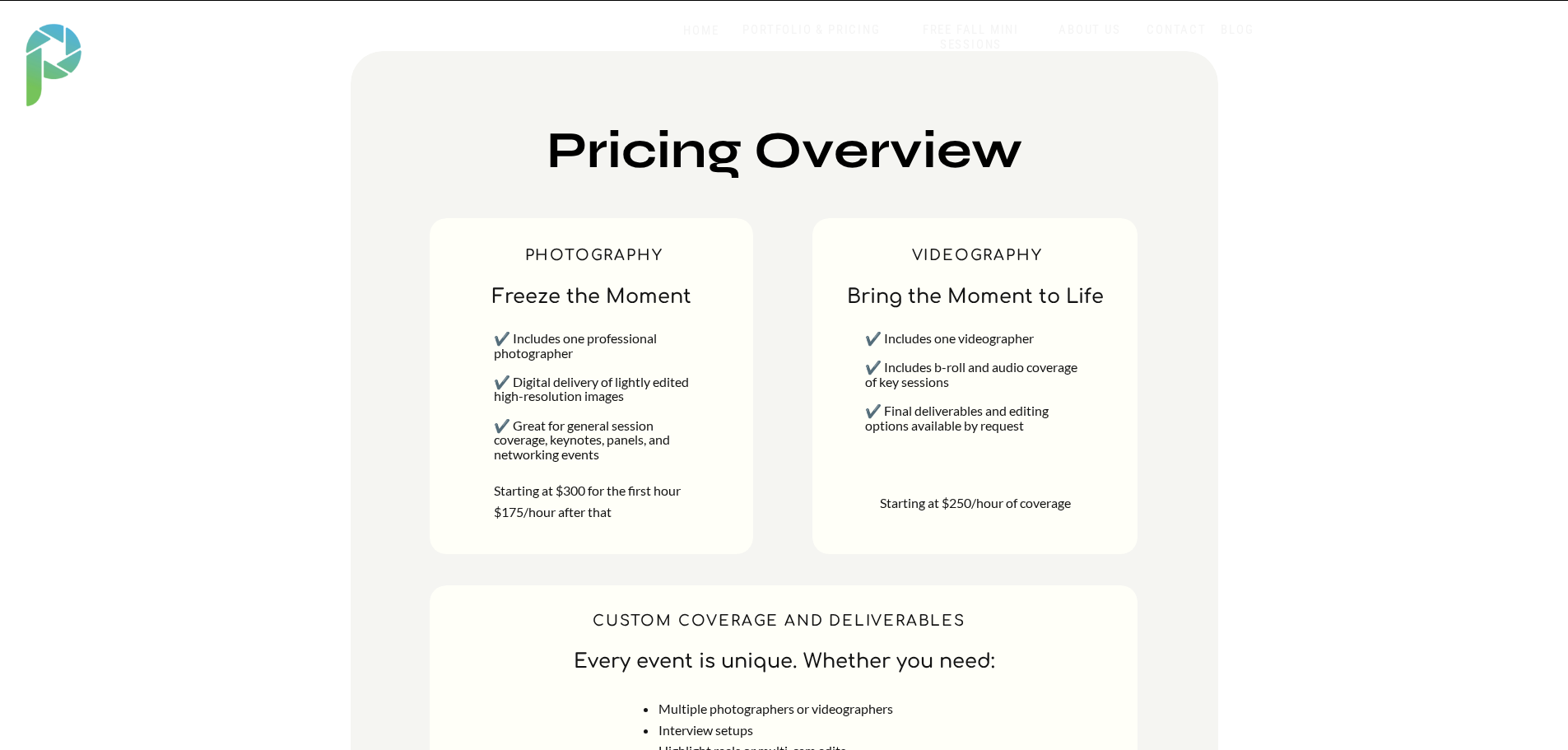
click at [613, 490] on div "✔️ Includes one professional photographer ✔️ Digital delivery of lightly edited…" at bounding box center [596, 411] width 205 height 162
click at [545, 512] on p "Starting at $300 for the first hour $175/hour after that" at bounding box center [595, 503] width 203 height 47
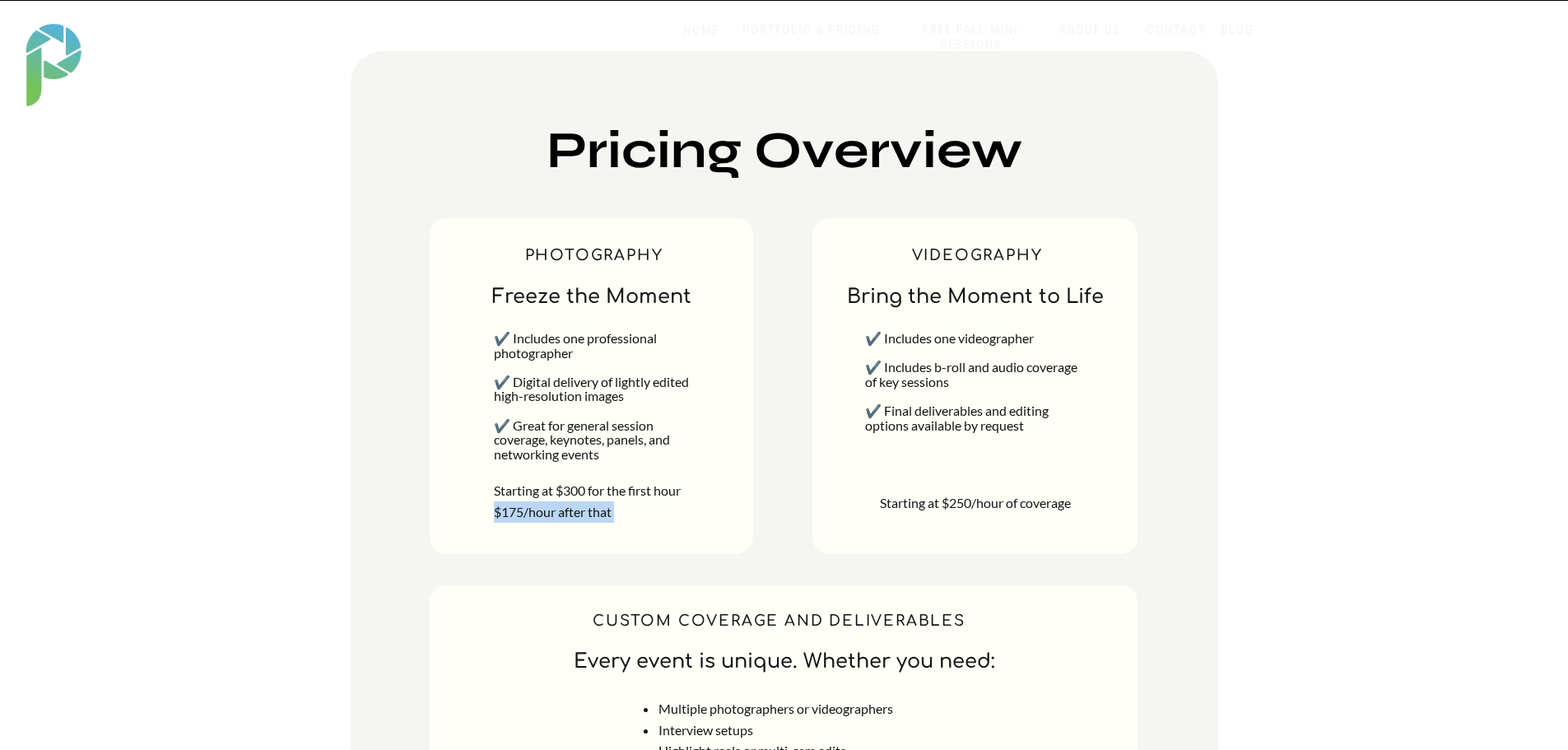
click at [545, 512] on p "Starting at $300 for the first hour $175/hour after that" at bounding box center [595, 503] width 203 height 47
click at [371, 505] on div at bounding box center [784, 494] width 867 height 886
click at [977, 503] on p "Starting at $250/hour of coverage" at bounding box center [975, 503] width 196 height 21
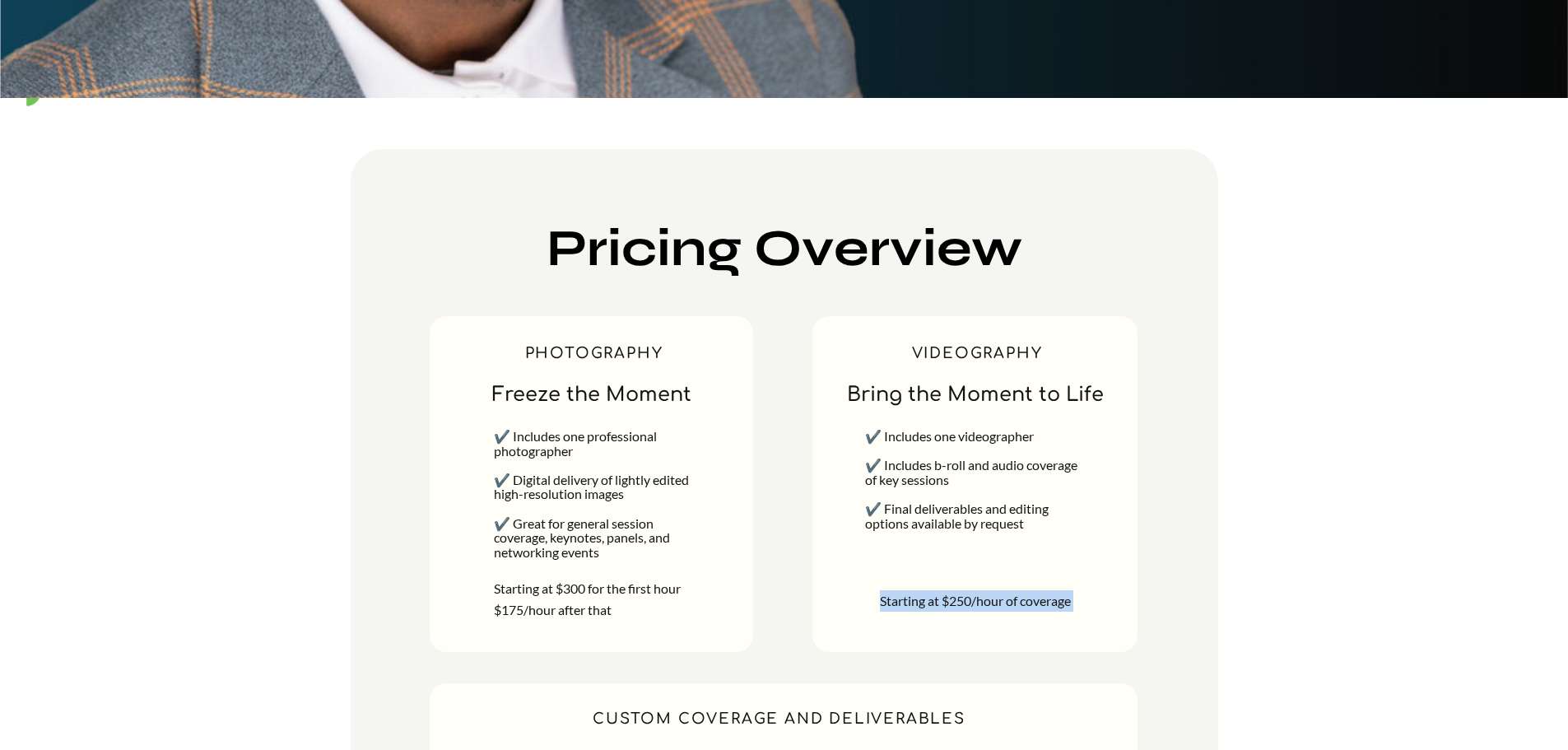
scroll to position [6896, 0]
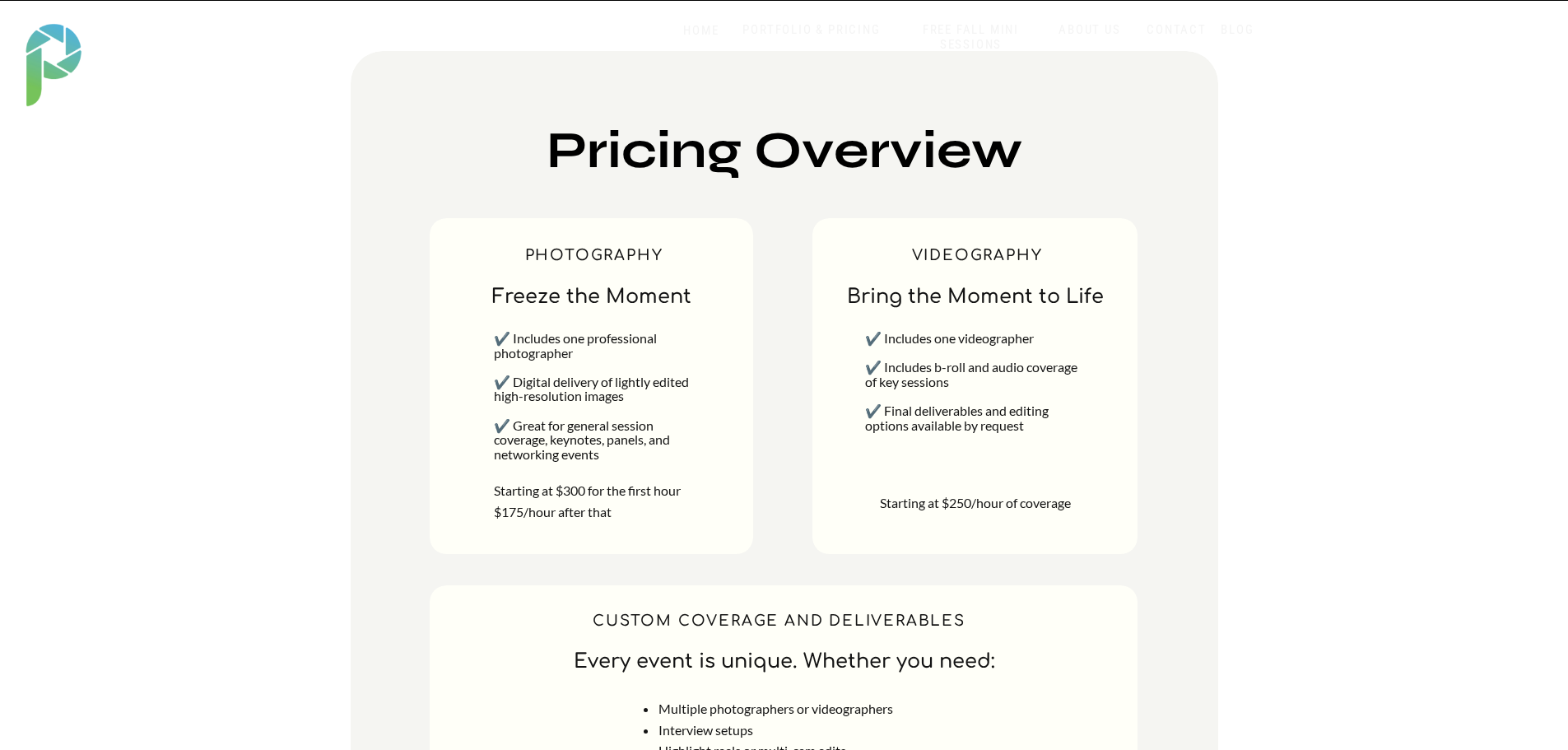
click at [1080, 592] on div at bounding box center [783, 730] width 708 height 288
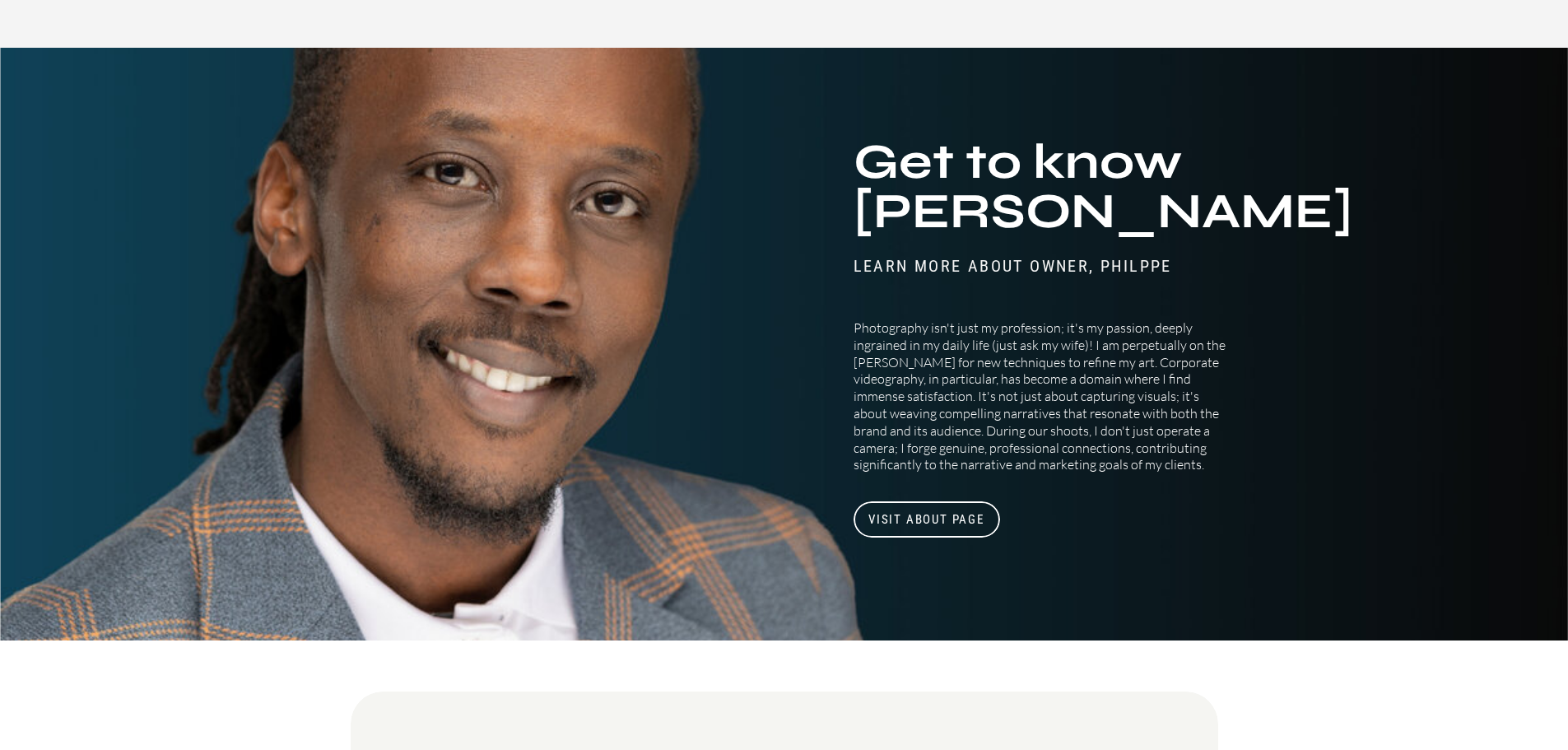
scroll to position [7091, 0]
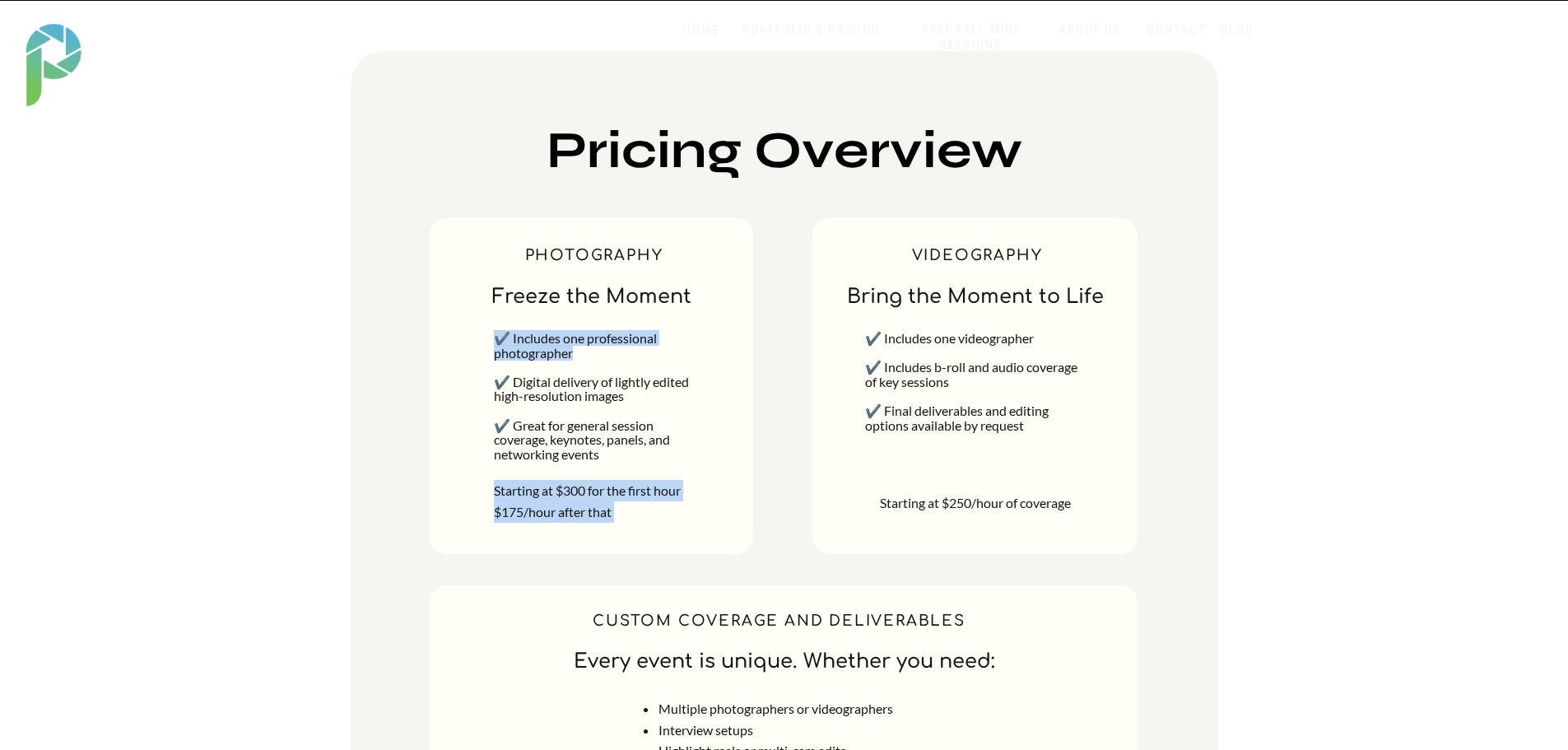
drag, startPoint x: 571, startPoint y: 358, endPoint x: 484, endPoint y: 334, distance: 90.2
click at [484, 332] on div "Starting at $250/hour of coverage ✔️ Includes one videographer ✔️ Includes b-ro…" at bounding box center [783, 518] width 987 height 1037
drag, startPoint x: 621, startPoint y: 399, endPoint x: 473, endPoint y: 381, distance: 149.1
click at [473, 381] on div "Starting at $250/hour of coverage ✔️ Includes one videographer ✔️ Includes b-ro…" at bounding box center [783, 518] width 987 height 1037
click at [613, 455] on div "✔️ Includes one professional photographer ✔️ Digital delivery of lightly edited…" at bounding box center [596, 411] width 205 height 162
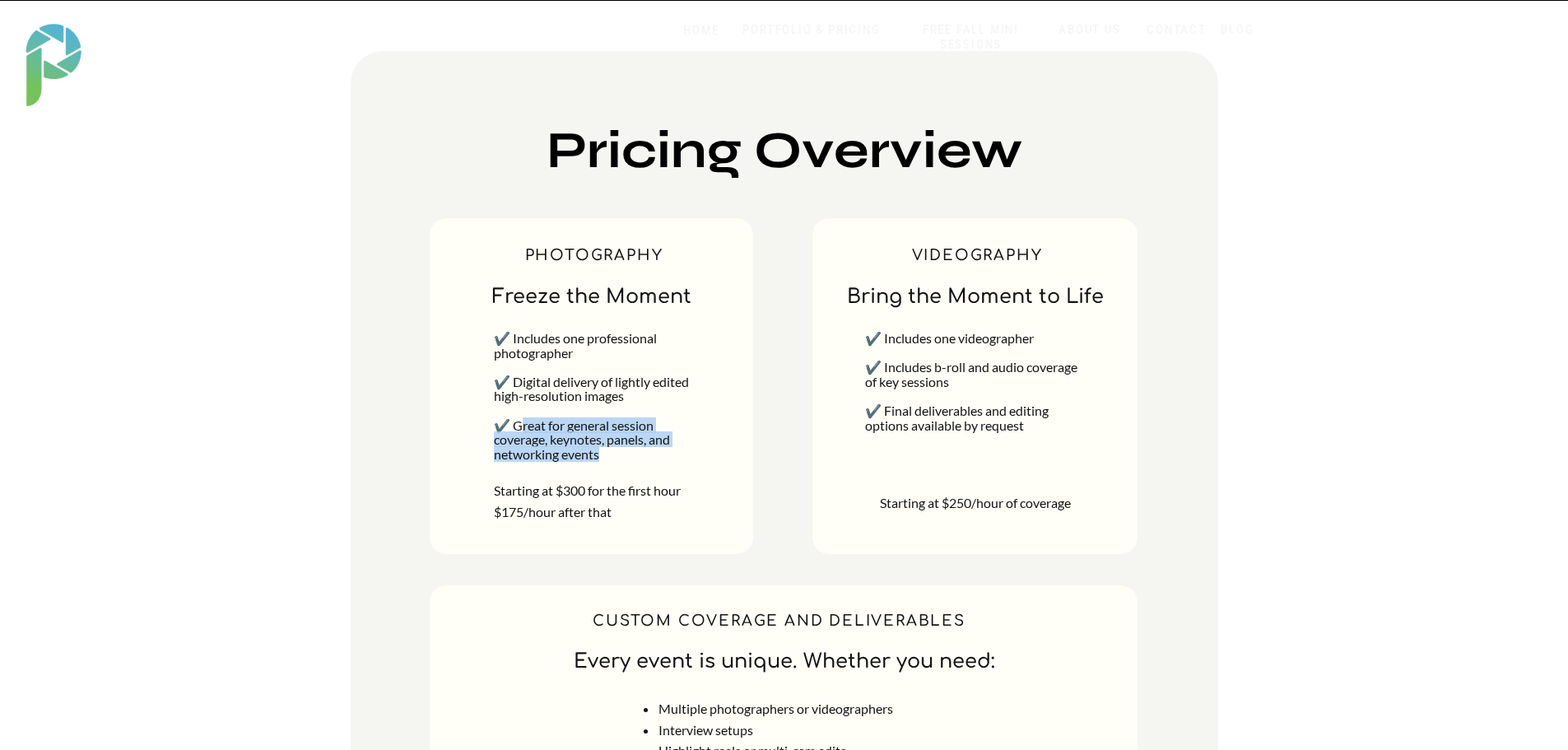
drag, startPoint x: 608, startPoint y: 453, endPoint x: 519, endPoint y: 425, distance: 93.3
click at [519, 425] on div "✔️ Includes one professional photographer ✔️ Digital delivery of lightly edited…" at bounding box center [596, 411] width 205 height 162
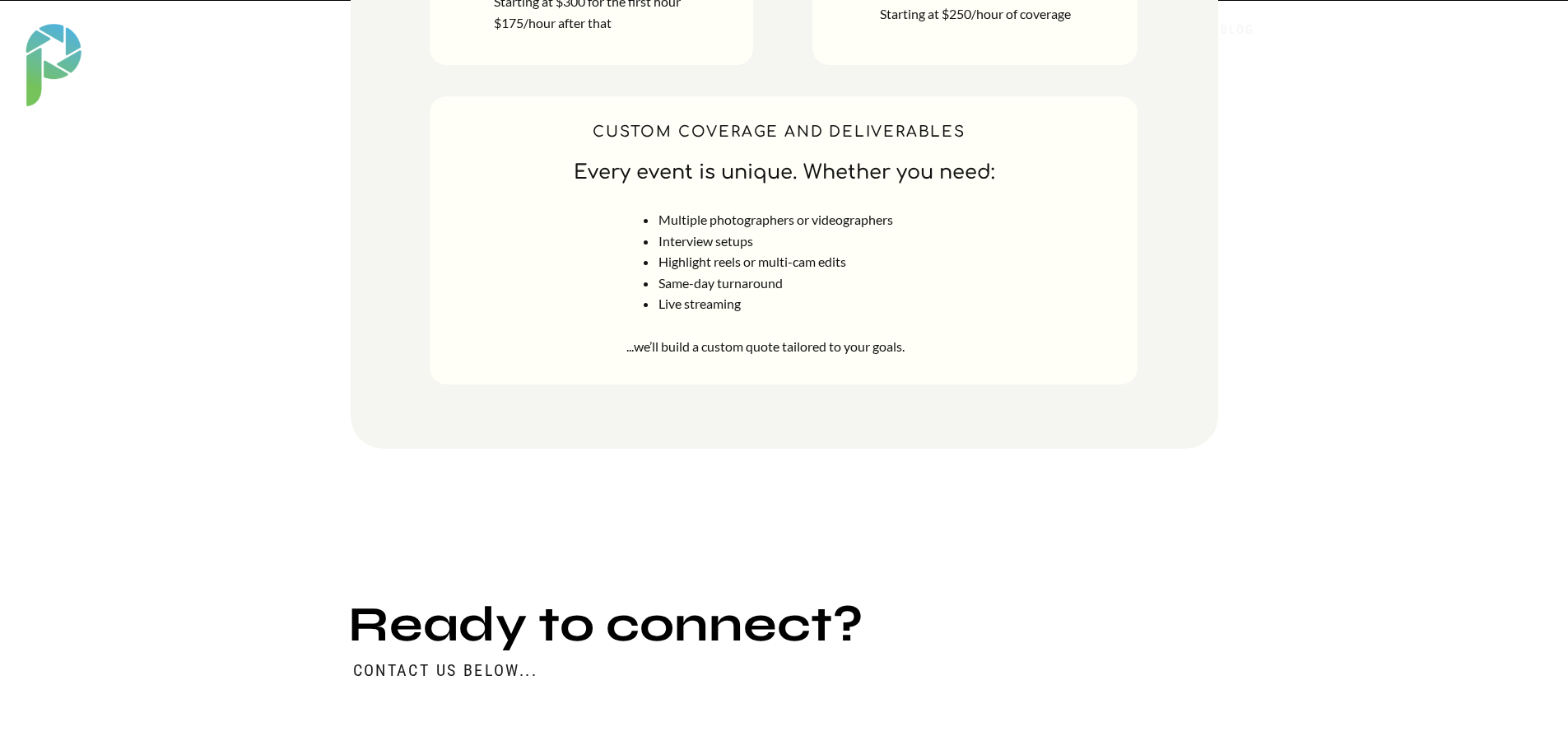
scroll to position [6602, 0]
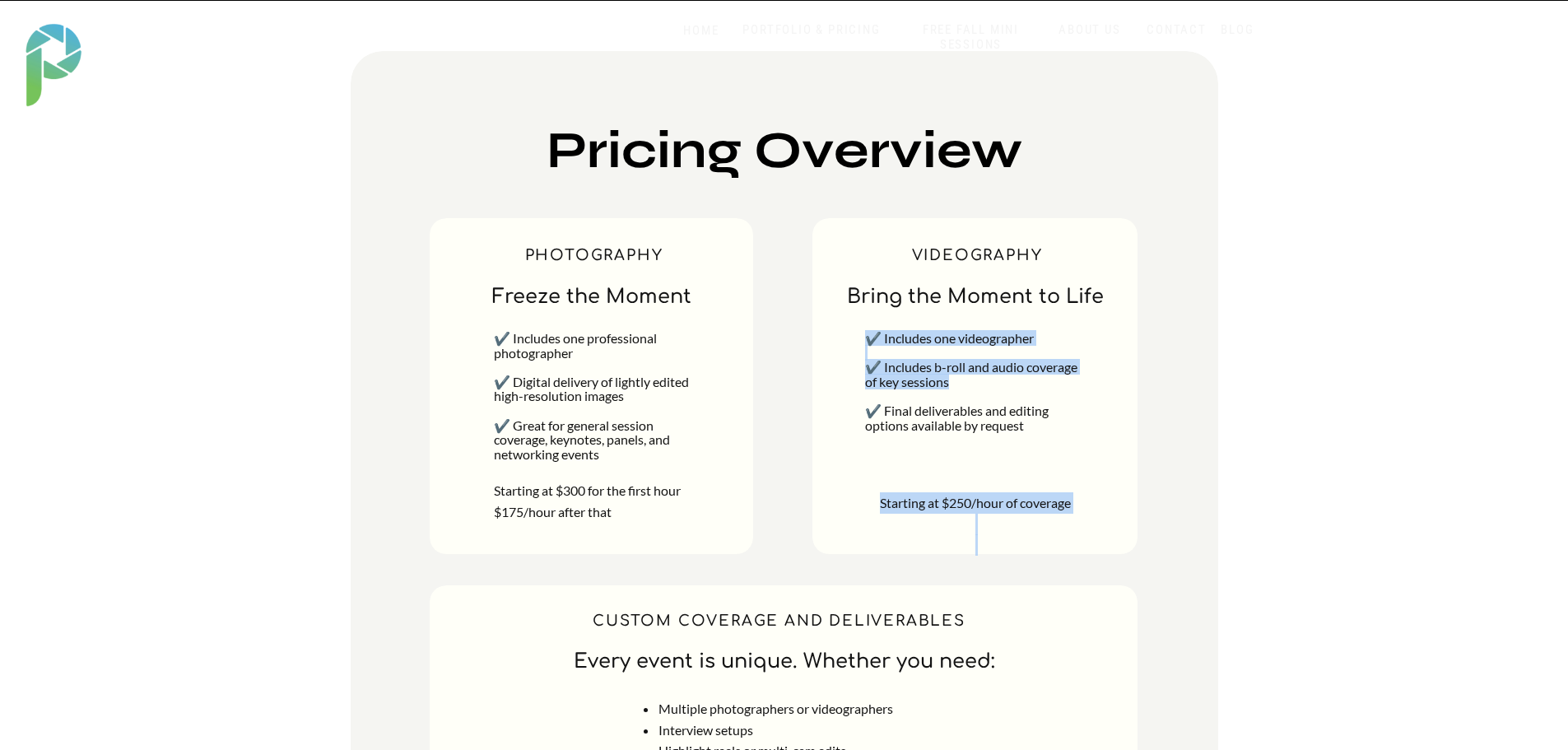
drag, startPoint x: 947, startPoint y: 379, endPoint x: 856, endPoint y: 363, distance: 92.4
click at [856, 363] on div "Starting at $250/hour of coverage ✔️ Includes one videographer ✔️ Includes b-ro…" at bounding box center [783, 518] width 987 height 1037
click at [947, 382] on span "✔️ Includes b-roll and audio coverage of key sessions" at bounding box center [971, 374] width 213 height 31
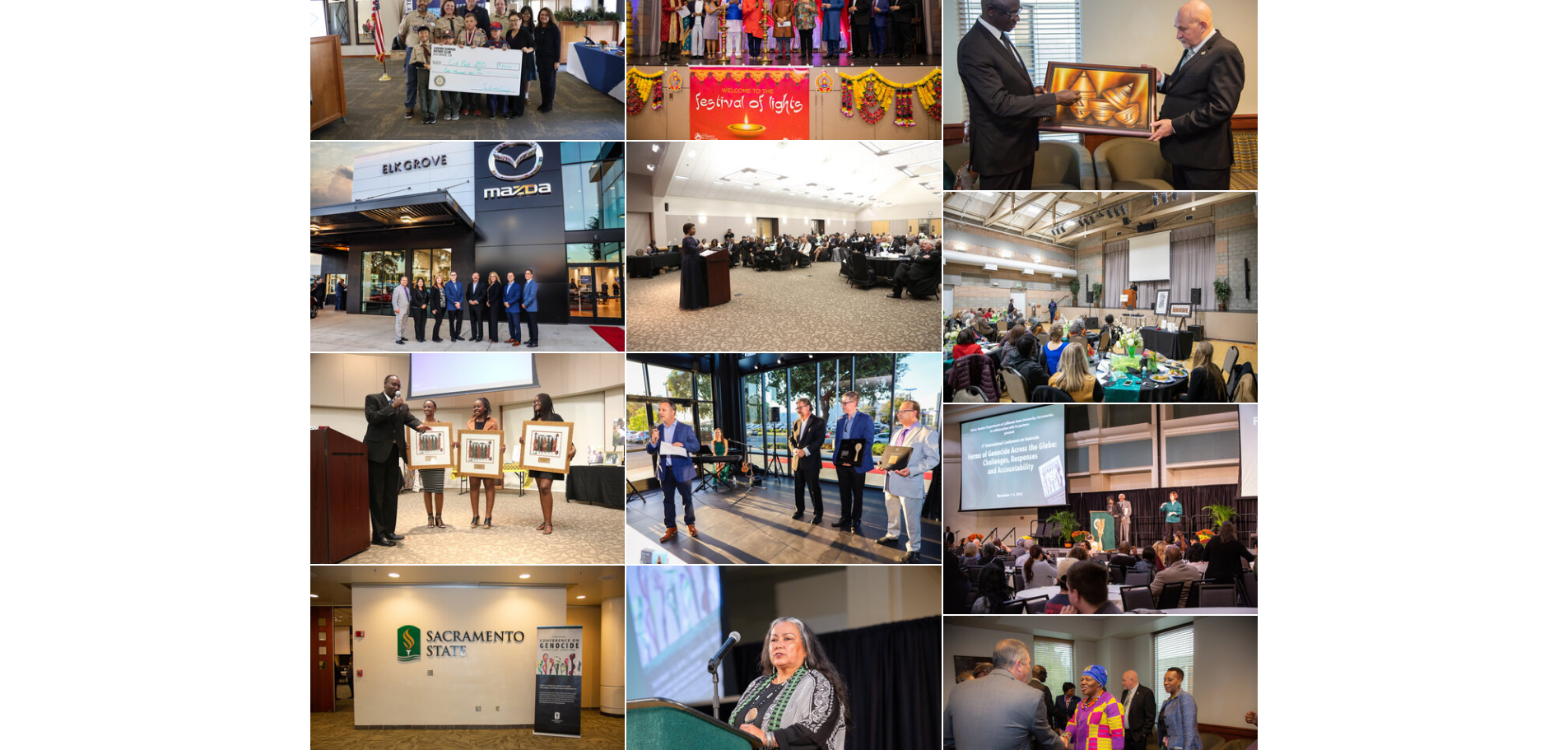
scroll to position [4034, 0]
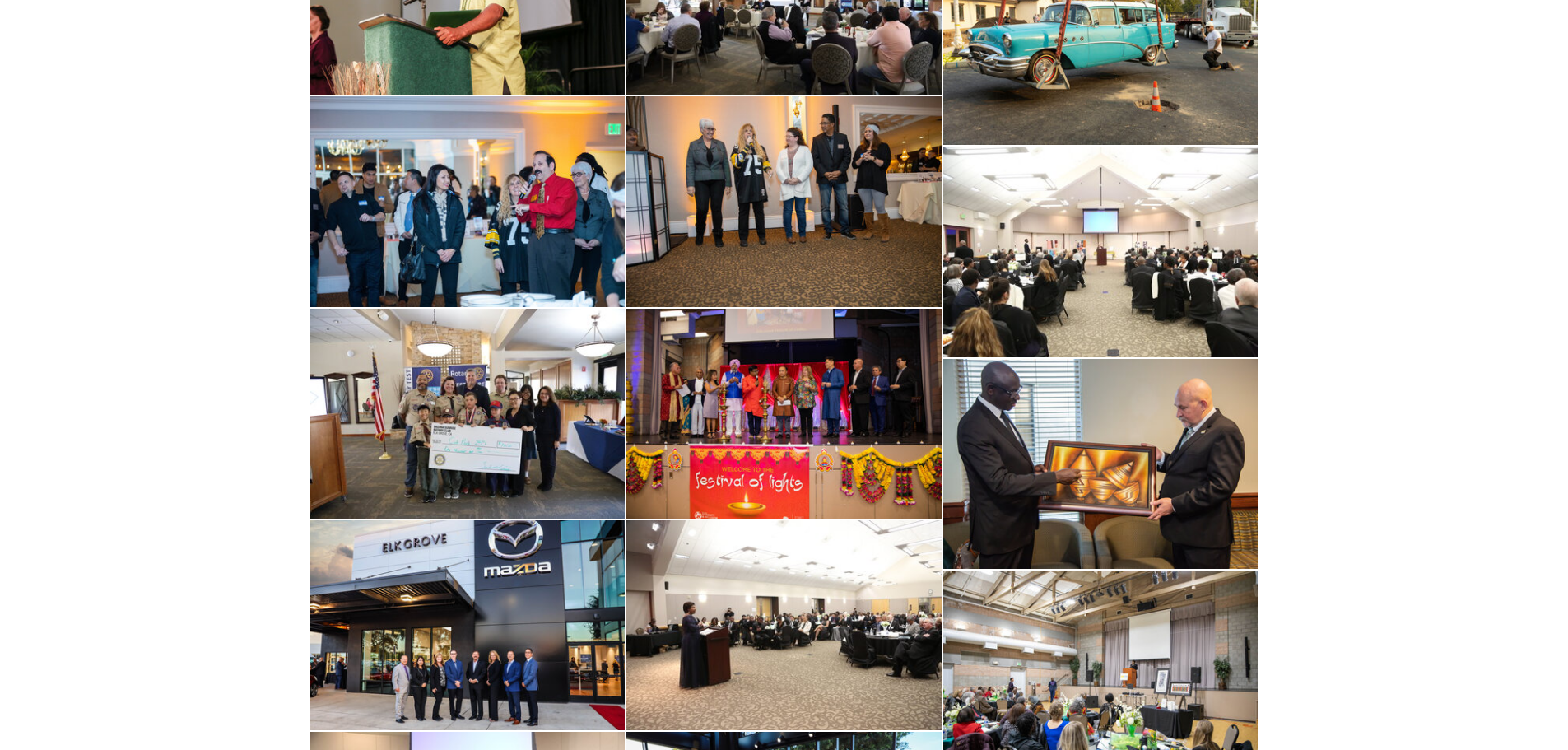
click at [766, 446] on img at bounding box center [783, 413] width 316 height 210
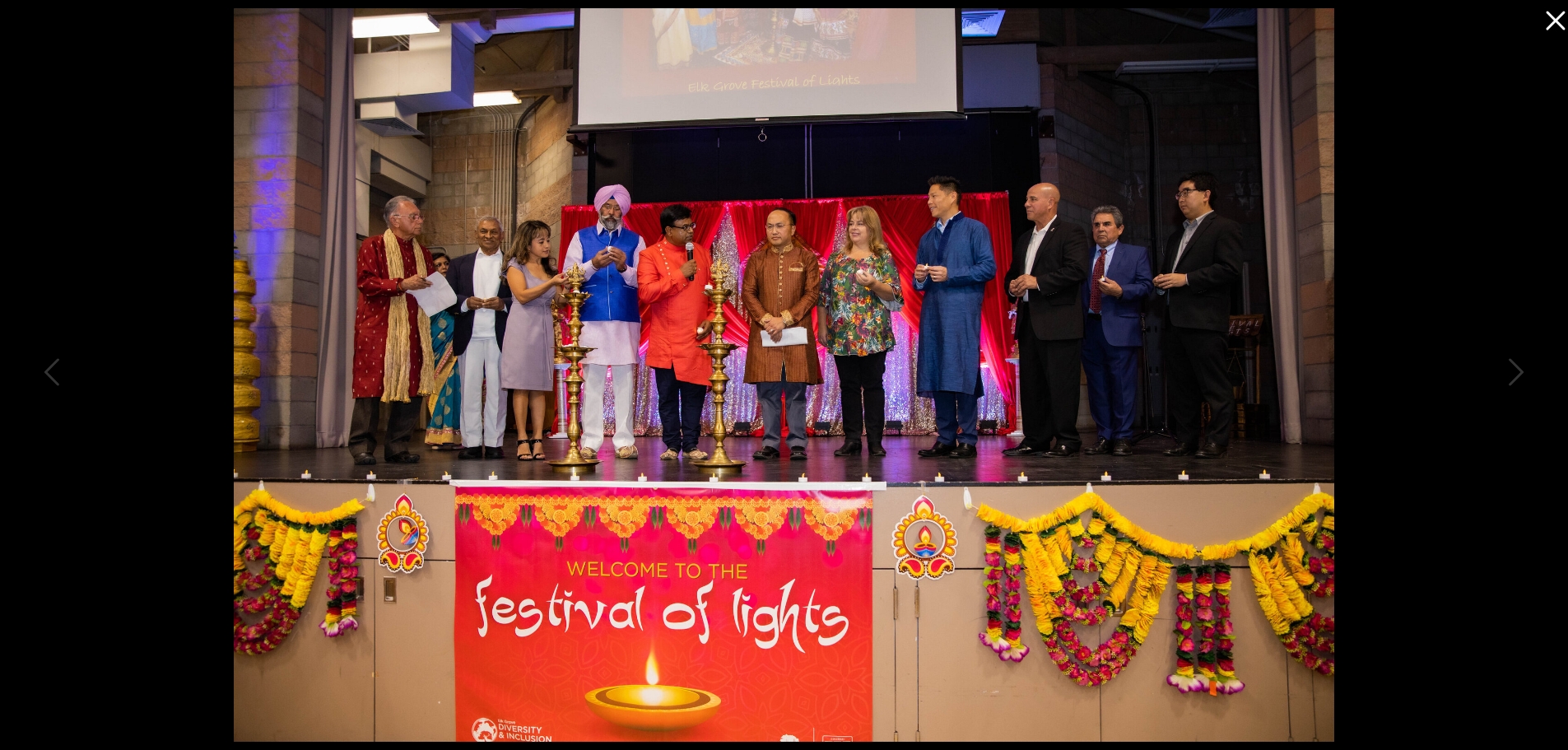
scroll to position [3588, 0]
